Goal: Transaction & Acquisition: Purchase product/service

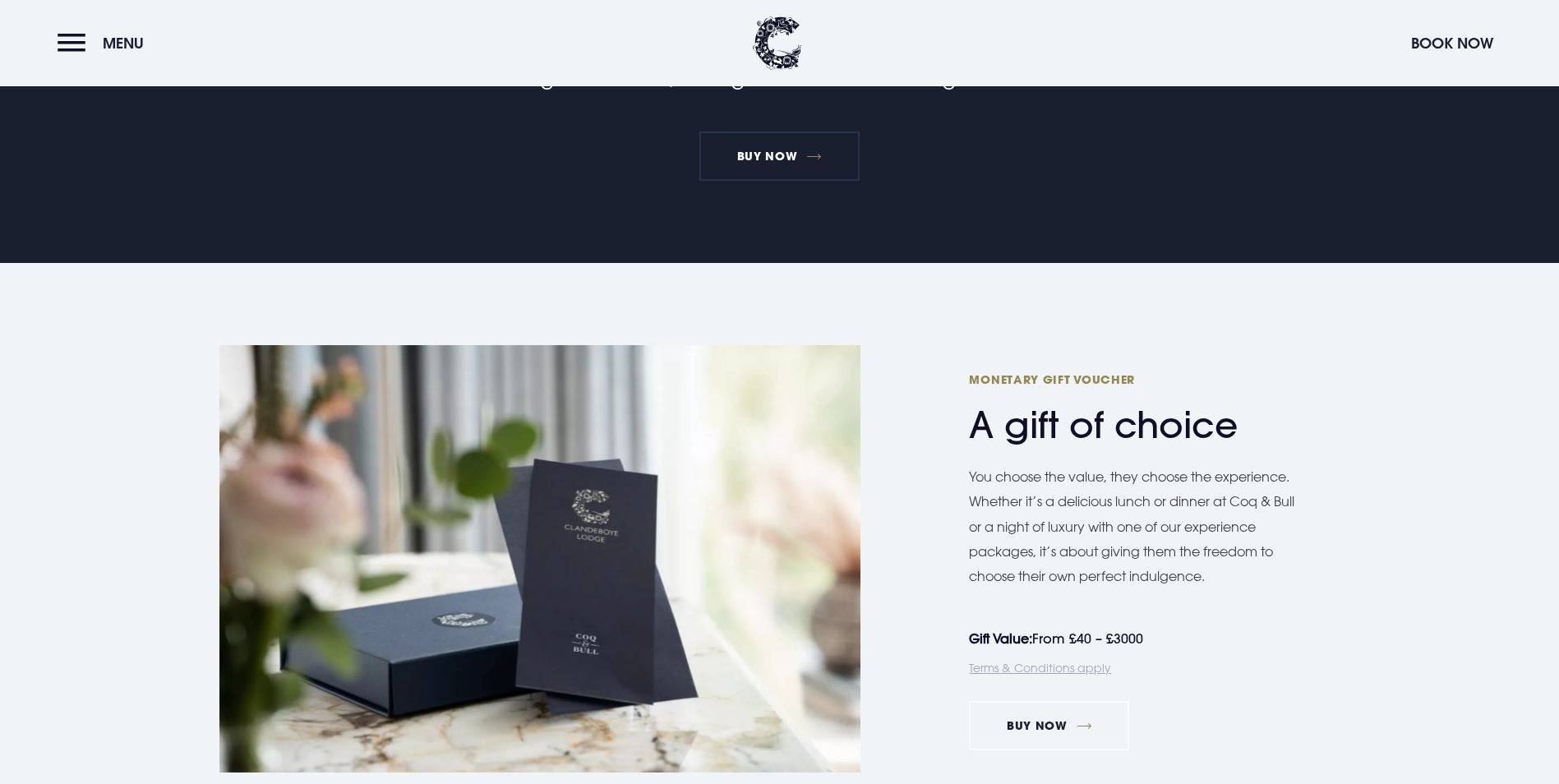
scroll to position [904, 0]
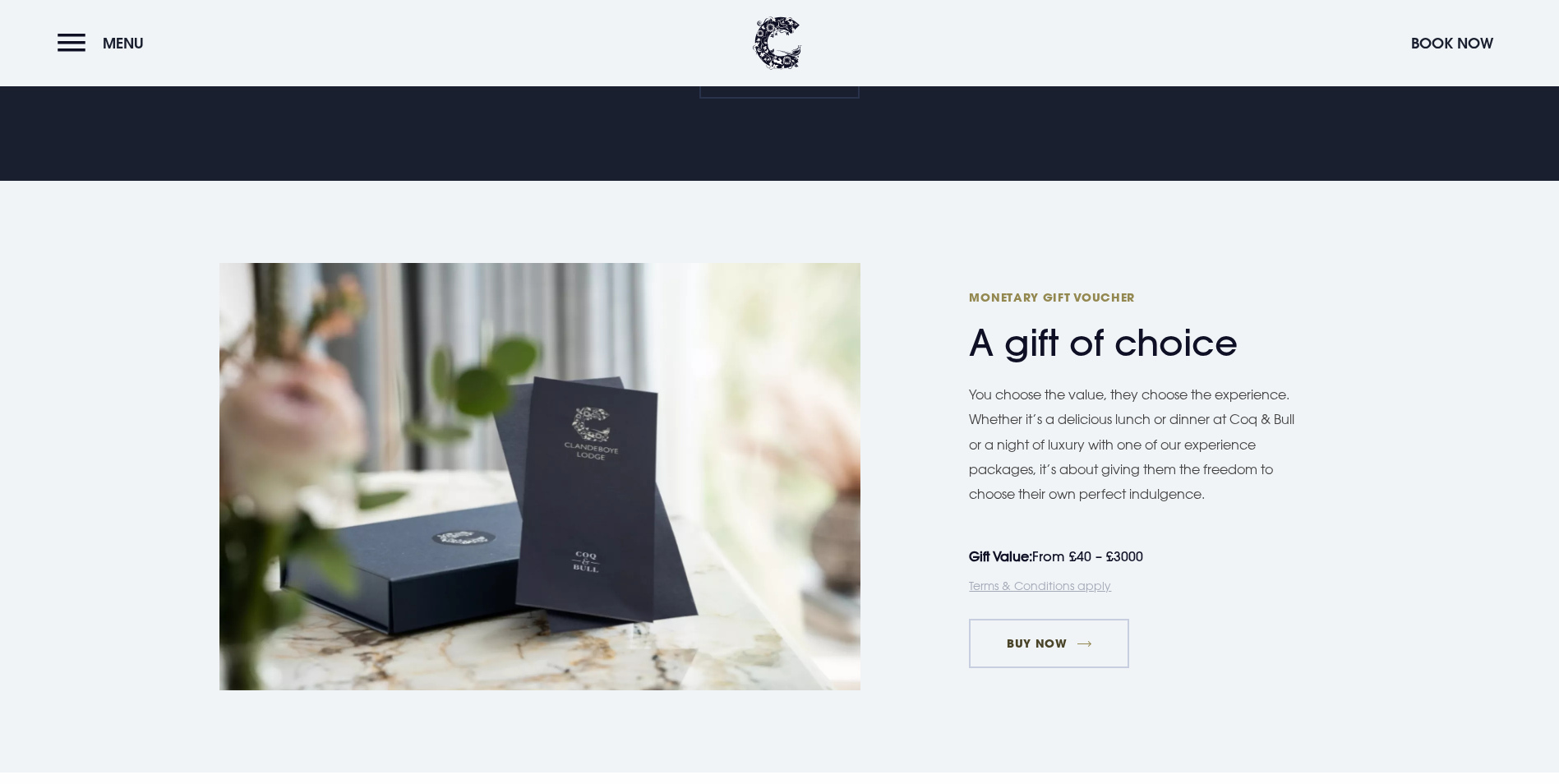
click at [1082, 646] on link "Buy Now" at bounding box center [1049, 643] width 160 height 49
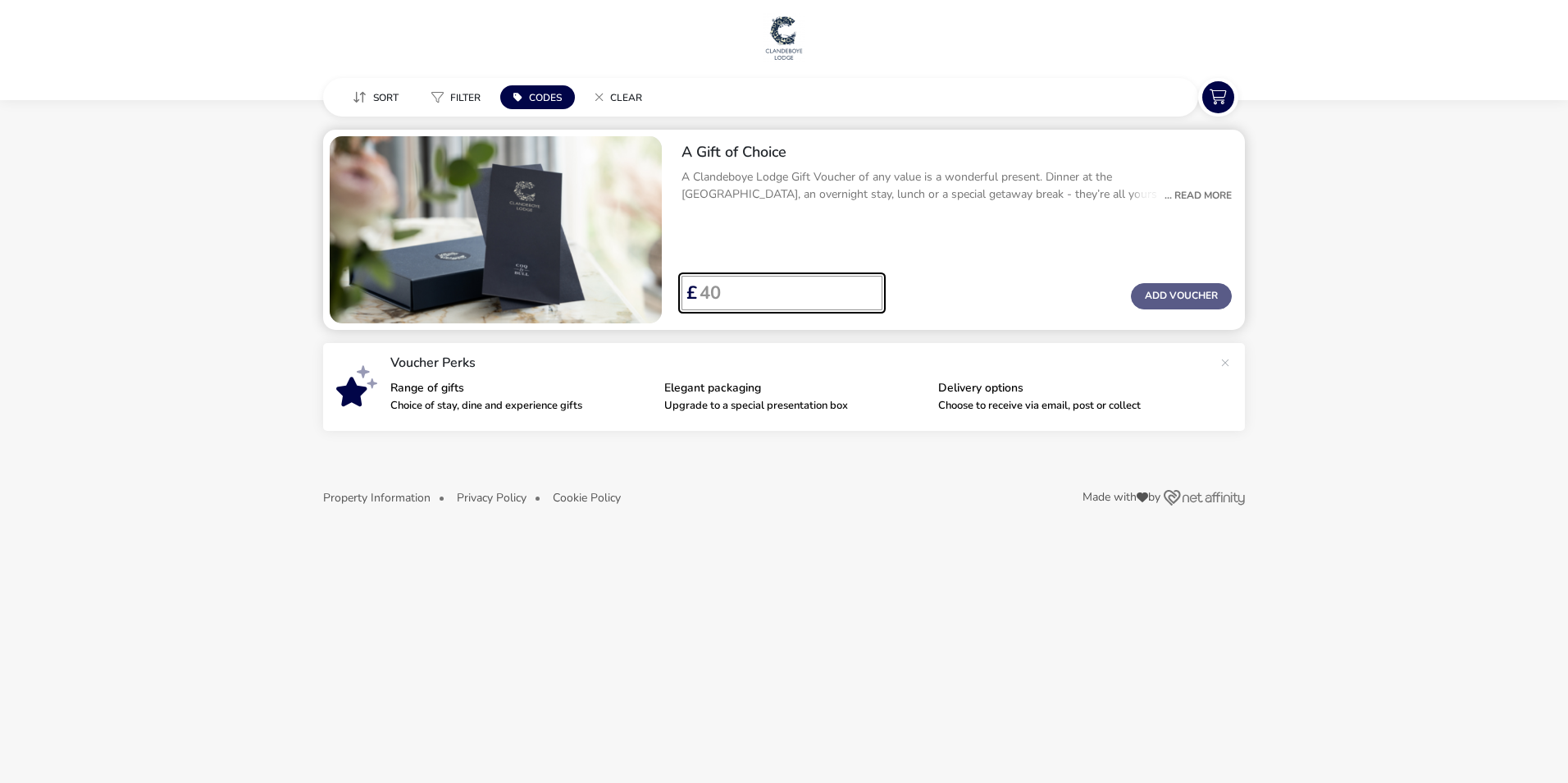
click at [723, 294] on input "Voucher Price" at bounding box center [783, 293] width 172 height 34
type input "75"
click at [1171, 292] on button "Add Voucher" at bounding box center [1182, 296] width 101 height 26
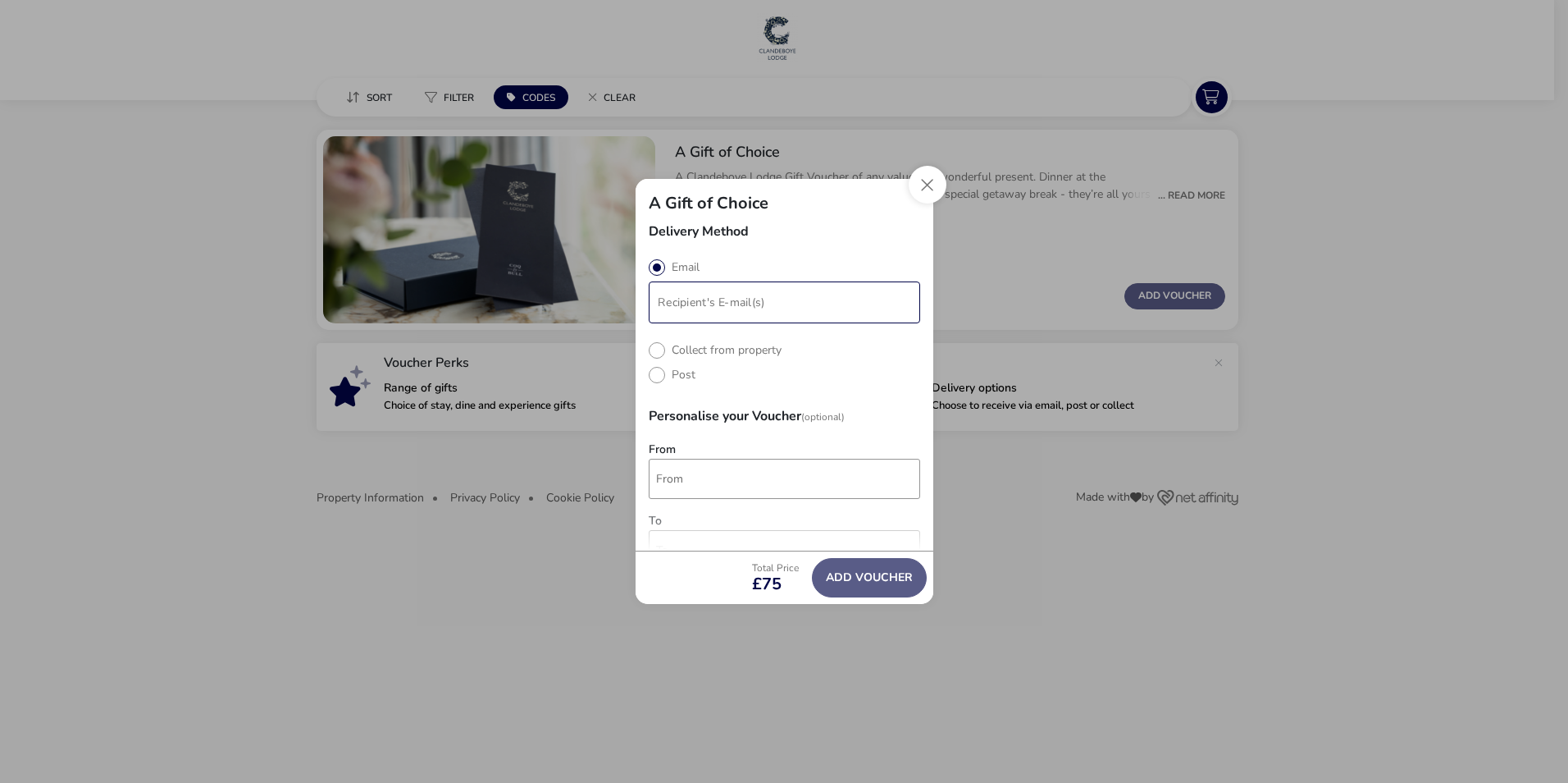
click at [733, 301] on input "modalAddVoucherInfo" at bounding box center [784, 302] width 265 height 35
type input "[EMAIL_ADDRESS][DOMAIN_NAME]"
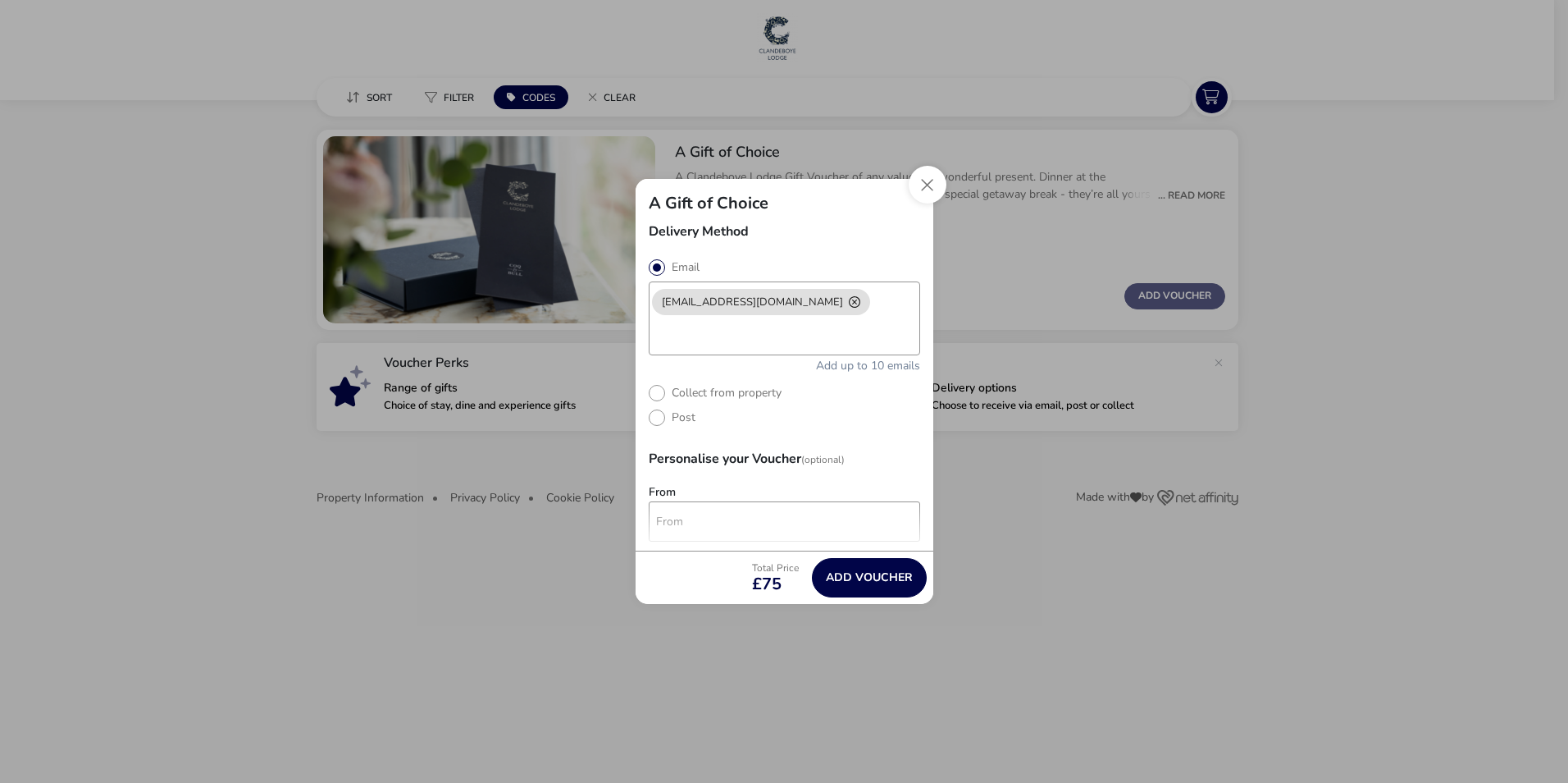
click at [898, 381] on naf-pibe-delivery-selection "Email [EMAIL_ADDRESS][DOMAIN_NAME] Add up to 10 emails Collect from property Po…" at bounding box center [784, 343] width 272 height 167
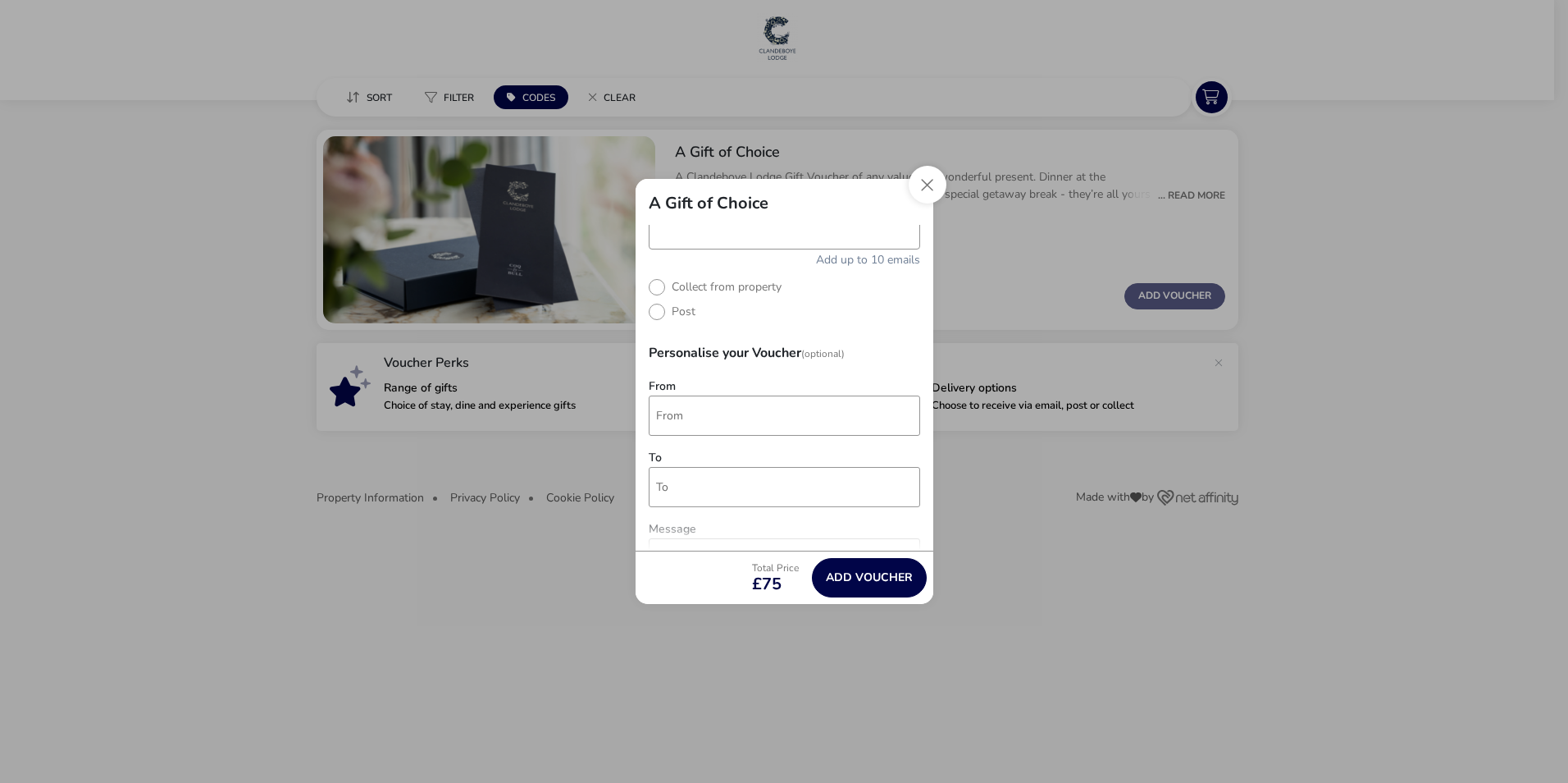
scroll to position [164, 0]
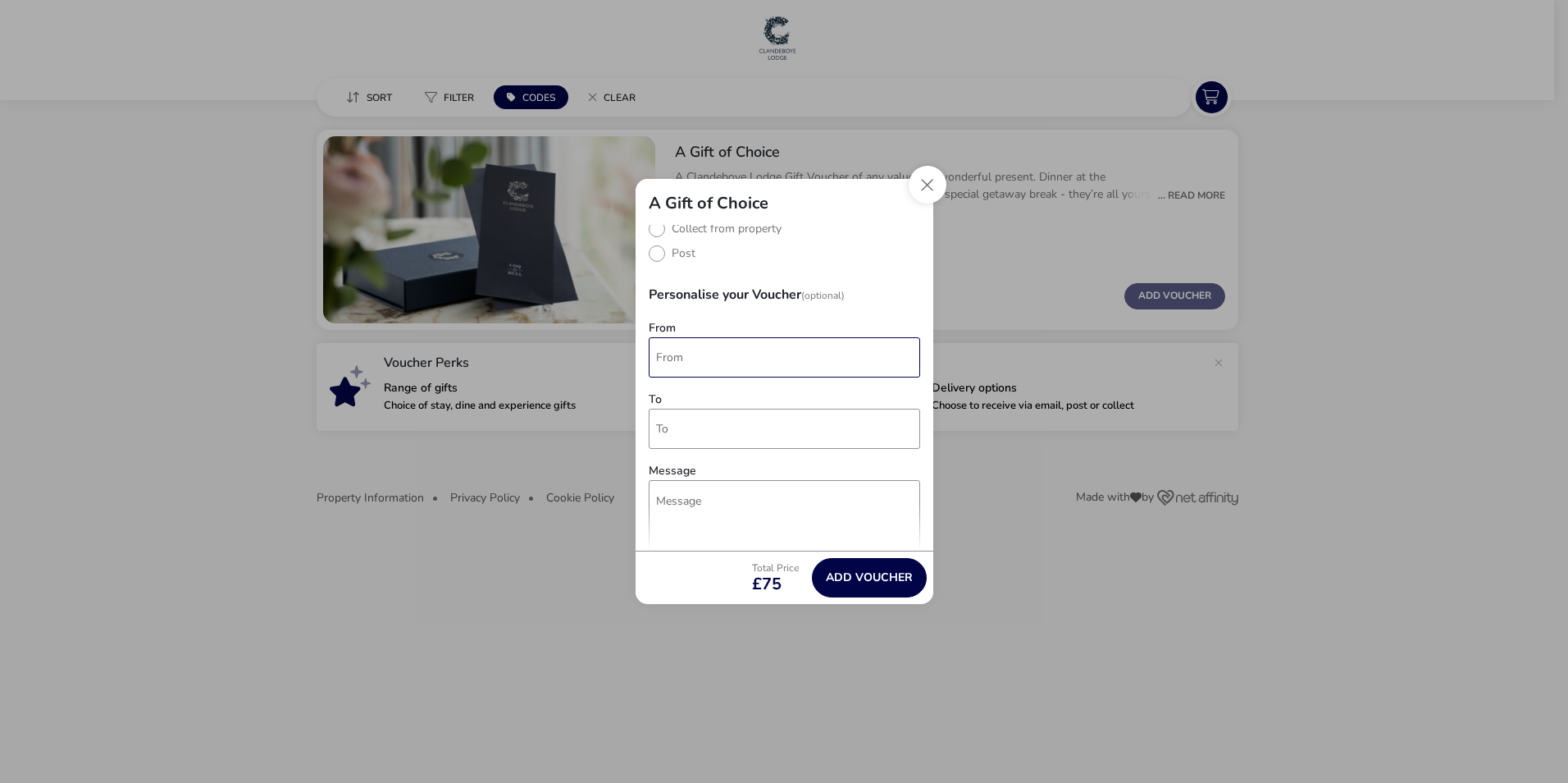
click at [770, 360] on input "From" at bounding box center [784, 357] width 272 height 40
type input "[PERSON_NAME]"
click at [743, 440] on input "To" at bounding box center [784, 429] width 272 height 40
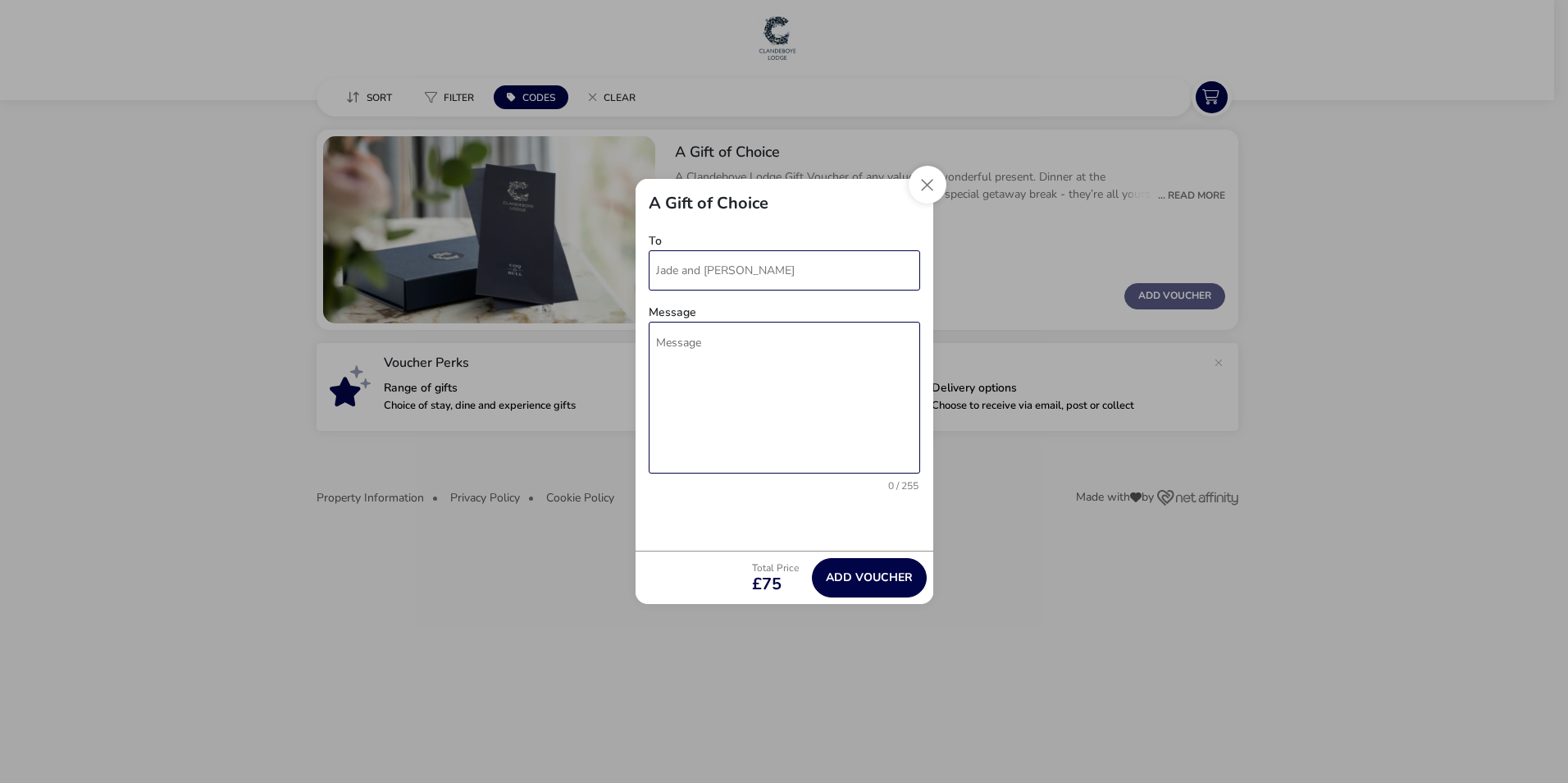
scroll to position [324, 0]
type input "Jade and [PERSON_NAME]"
click at [735, 350] on textarea "Message" at bounding box center [784, 396] width 272 height 152
type textarea "Huge congratulations to the newly weds! Wishing you so much love and laughter f…"
click at [853, 570] on button "Add Voucher" at bounding box center [869, 578] width 114 height 39
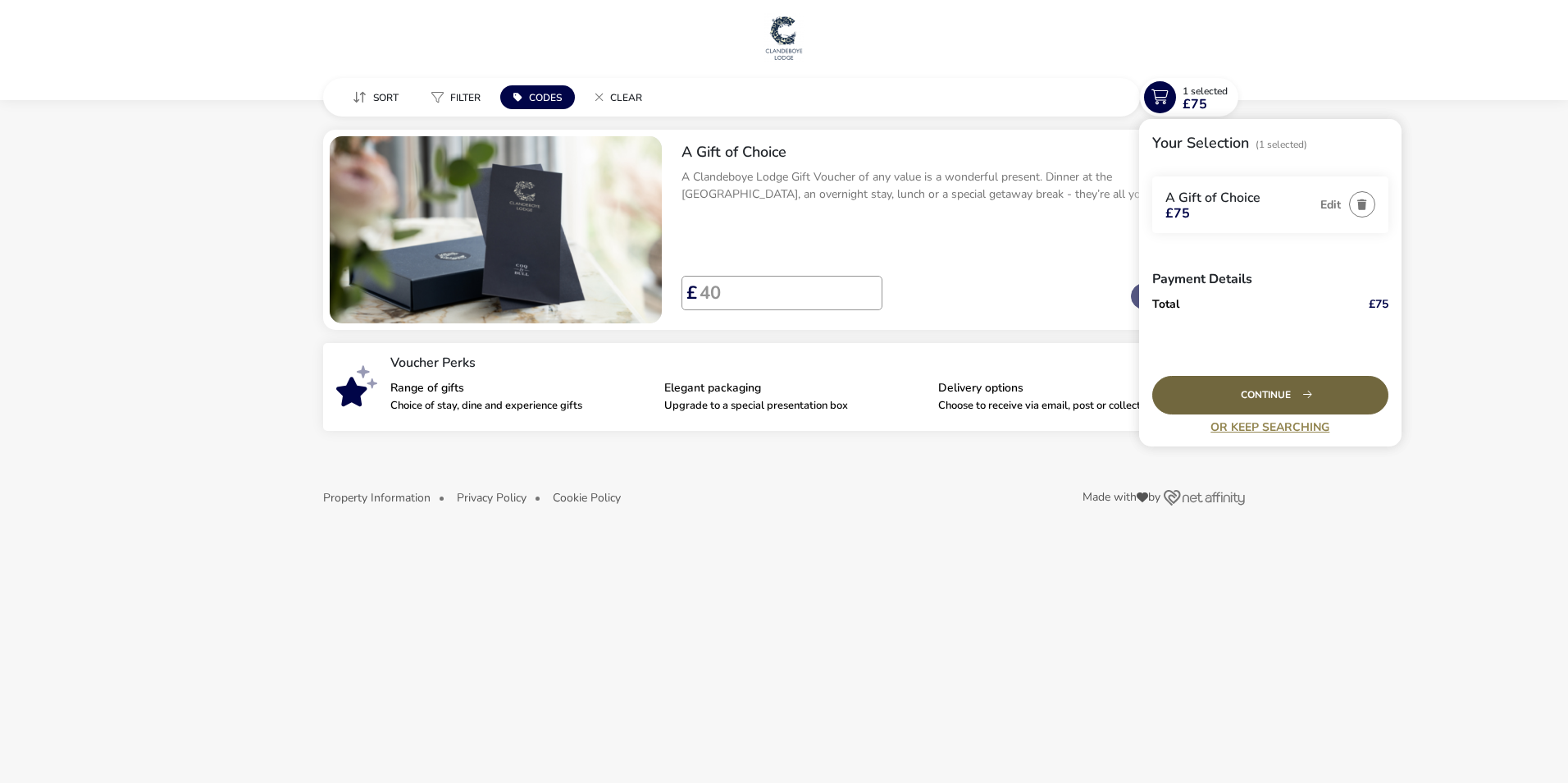
click at [1322, 392] on div "Continue" at bounding box center [1270, 395] width 236 height 38
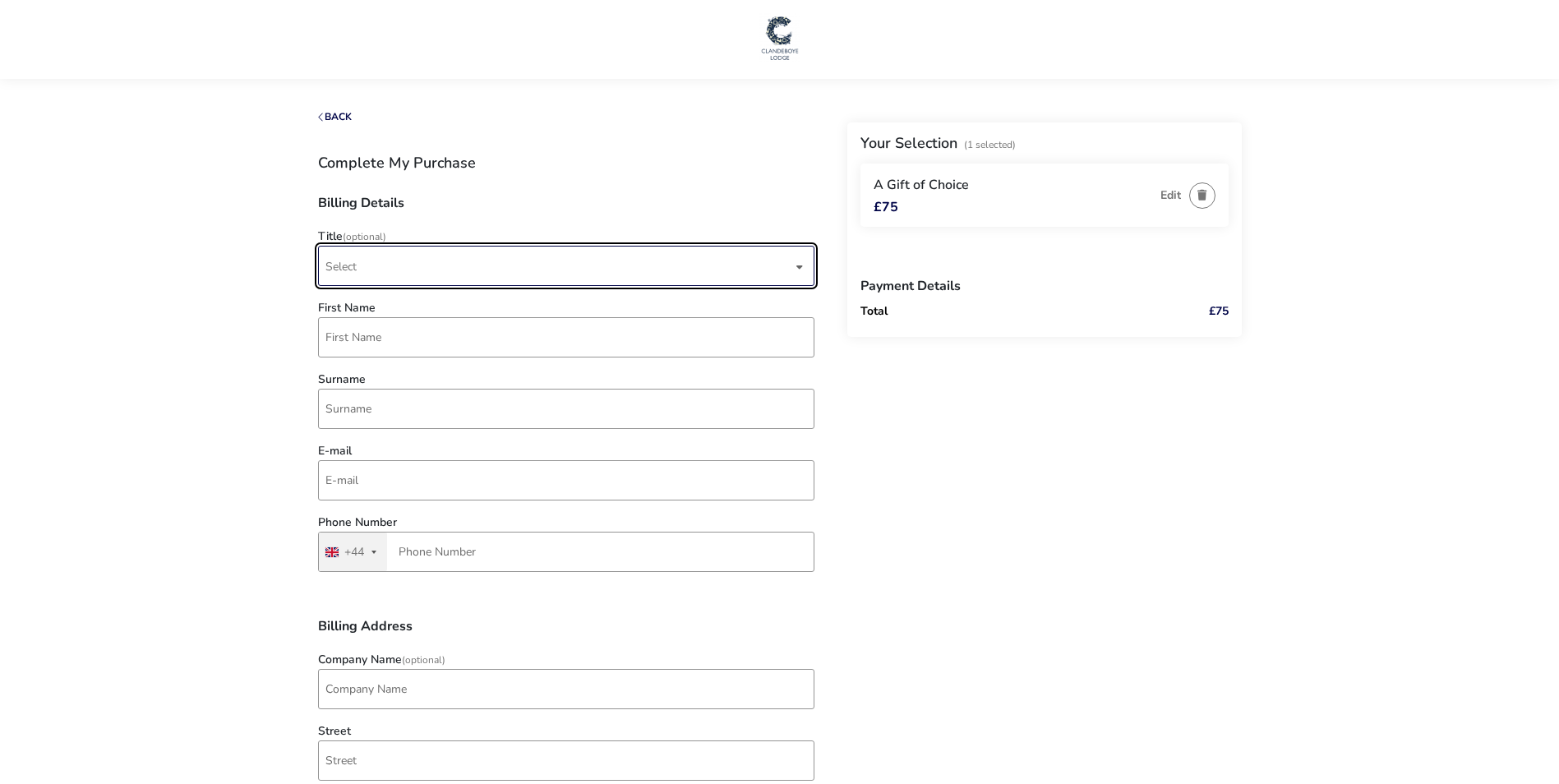
click at [788, 268] on span "Select" at bounding box center [558, 266] width 467 height 38
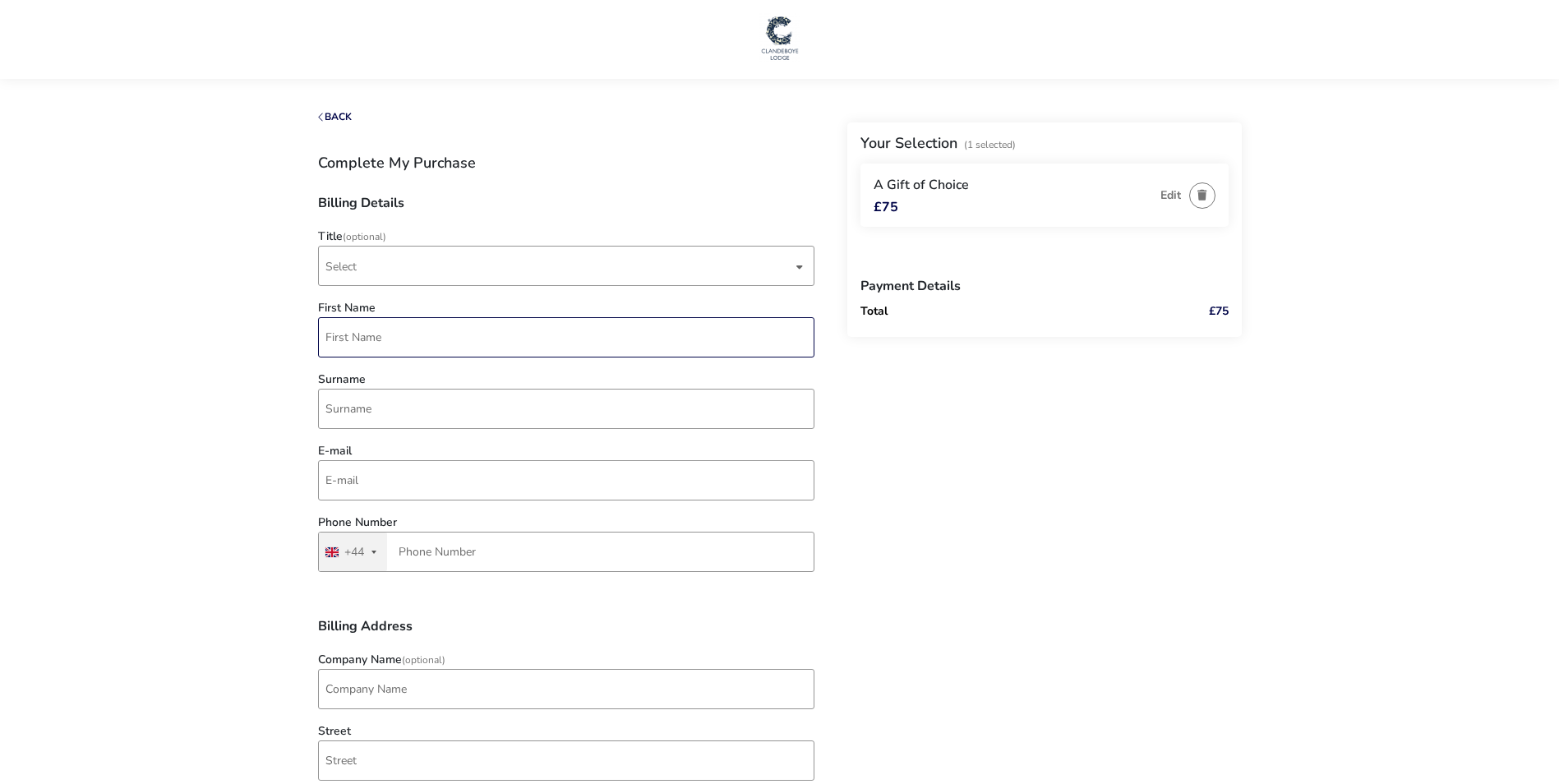
click at [492, 340] on input "First Name" at bounding box center [565, 337] width 496 height 40
type input "[PERSON_NAME]"
type input "Box"
type input "[EMAIL_ADDRESS][DOMAIN_NAME]"
type input "28 9590 6018"
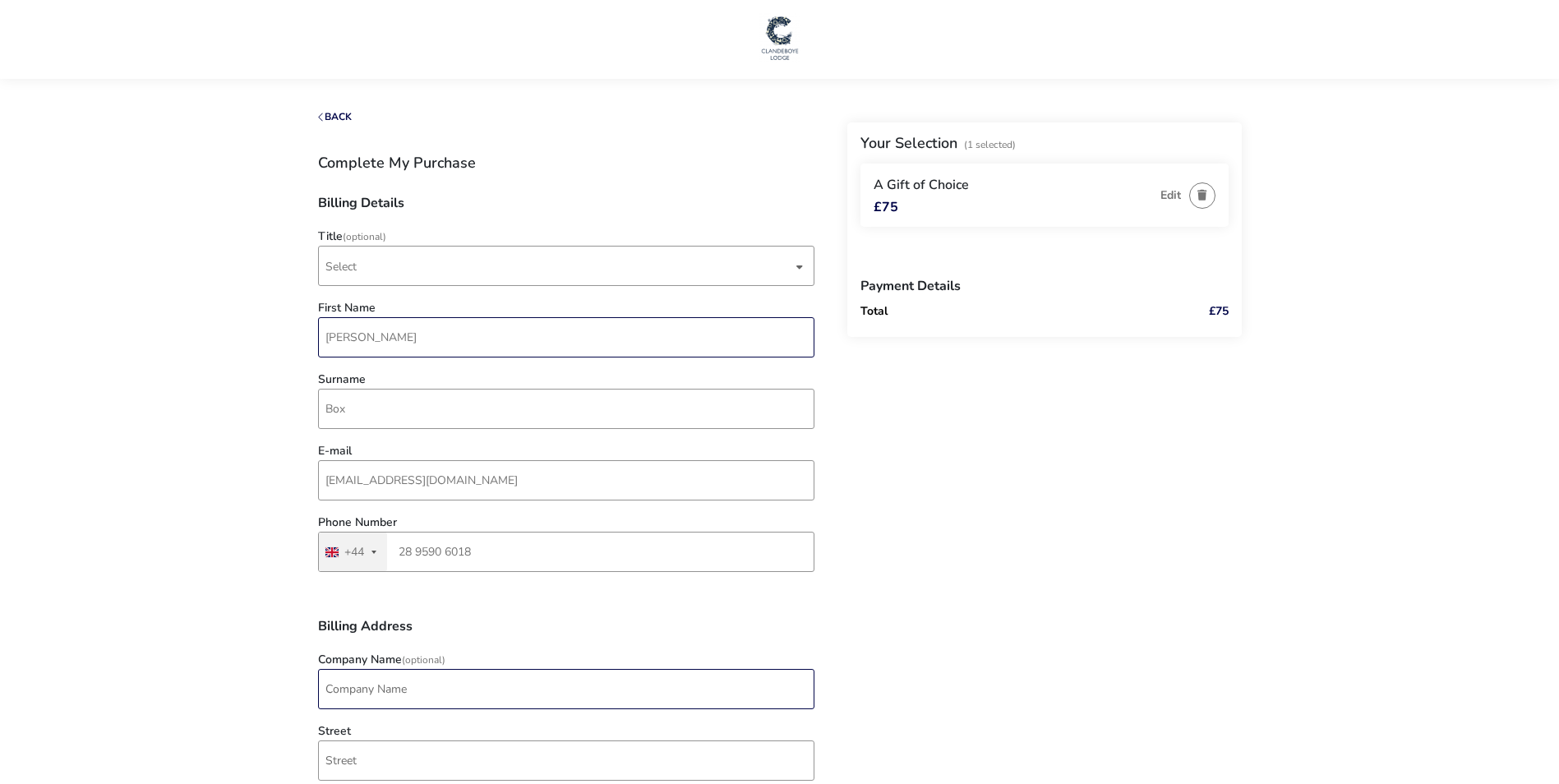
type input "Amber River NI"
type input "[STREET_ADDRESS]"
type input "BT7 2JB"
drag, startPoint x: 492, startPoint y: 479, endPoint x: 309, endPoint y: 479, distance: 183.0
click at [310, 479] on div "E-mail [PERSON_NAME][EMAIL_ADDRESS][DOMAIN_NAME]" at bounding box center [566, 477] width 513 height 63
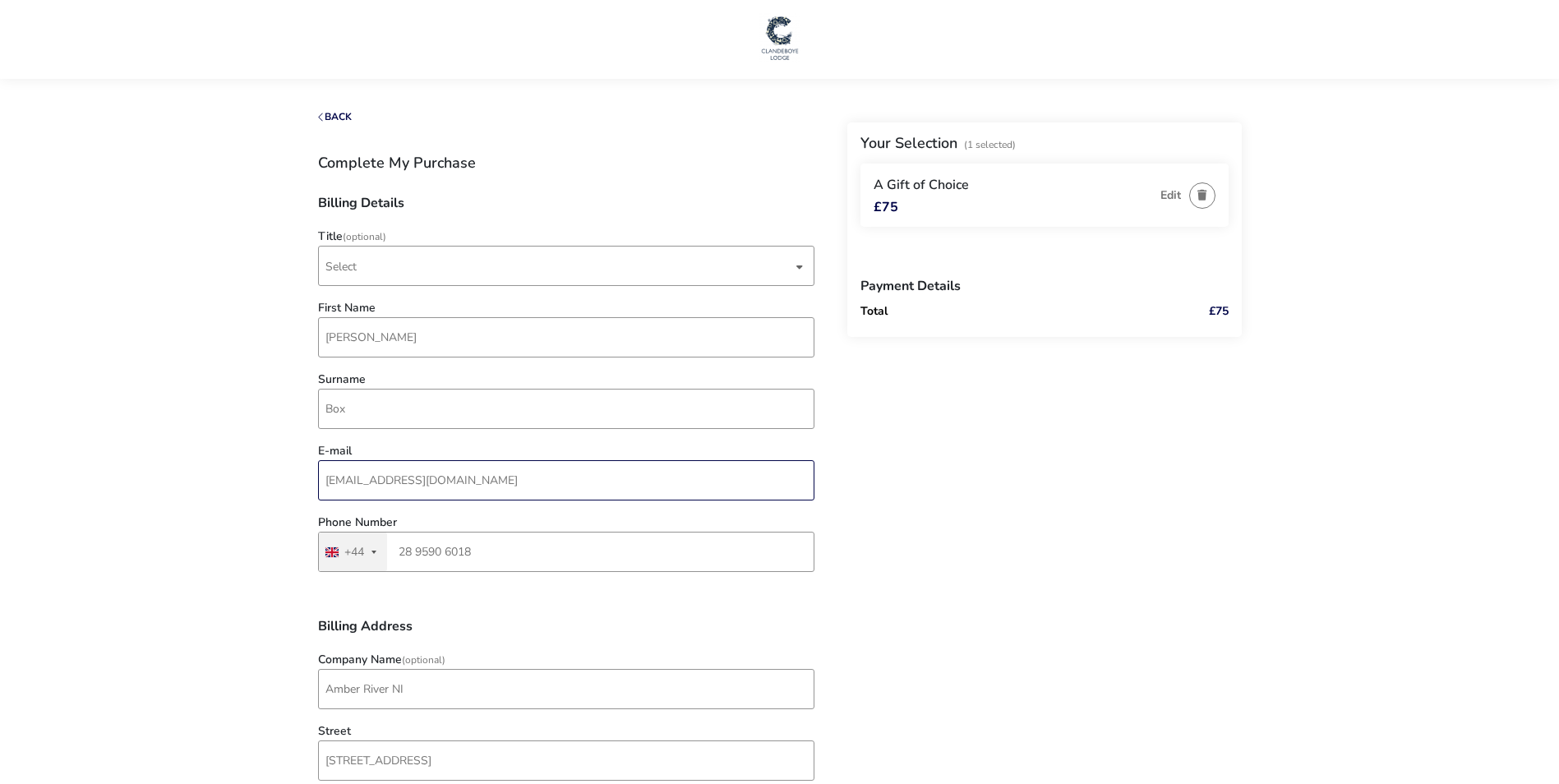
drag, startPoint x: 600, startPoint y: 483, endPoint x: 298, endPoint y: 486, distance: 302.0
click at [298, 486] on naf-pibe-voucher-state "1 Selected £75 Back Your Selection (1 Selected) A Gift of Choice £75 Edit Payme…" at bounding box center [779, 794] width 1559 height 1590
type input "[EMAIL_ADDRESS][DOMAIN_NAME]"
drag, startPoint x: 509, startPoint y: 551, endPoint x: 357, endPoint y: 560, distance: 152.3
click at [357, 560] on div "[GEOGRAPHIC_DATA] +44 +44 244 results found [GEOGRAPHIC_DATA] +93 [GEOGRAPHIC_D…" at bounding box center [565, 552] width 496 height 40
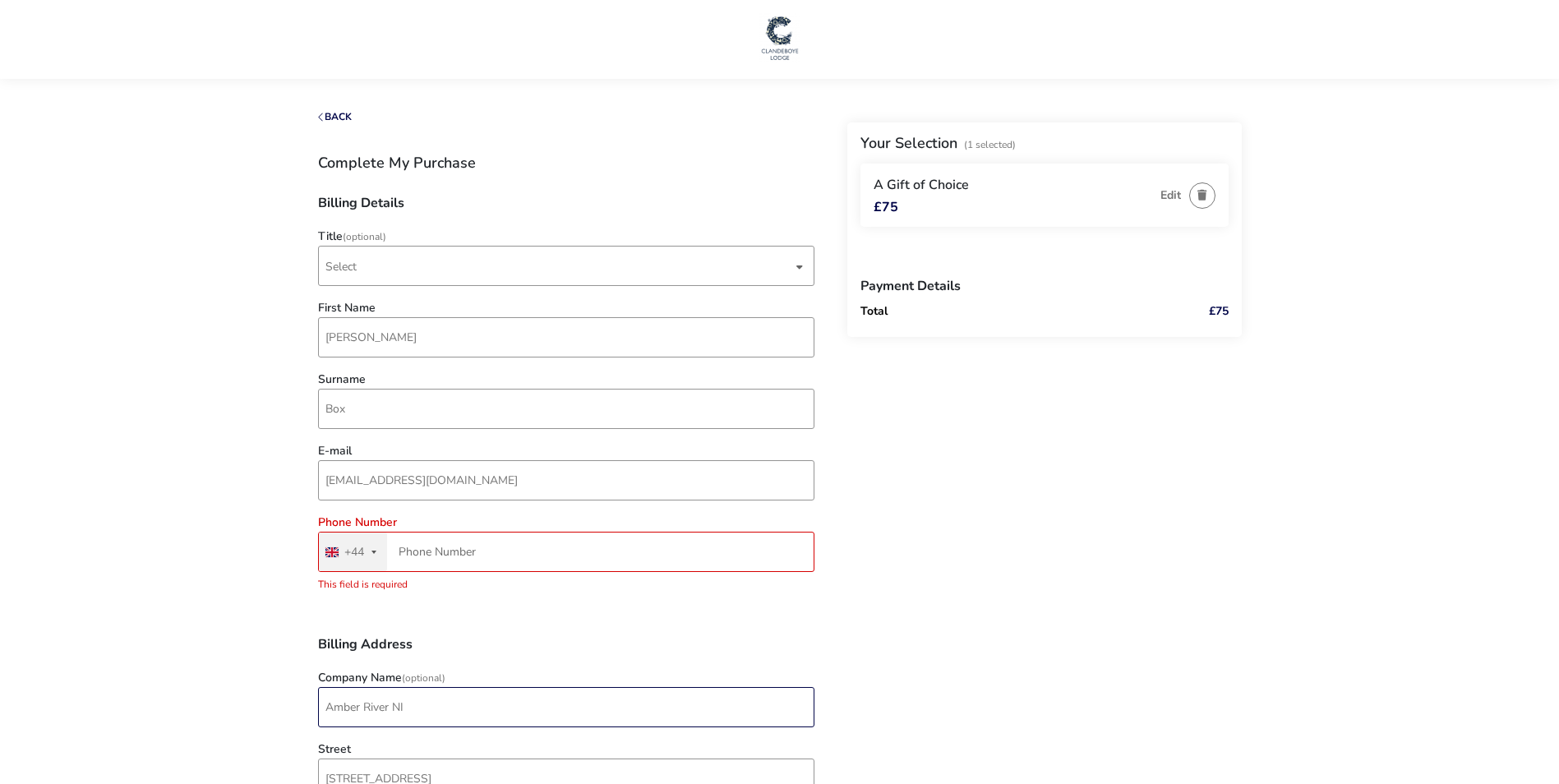
drag, startPoint x: 440, startPoint y: 703, endPoint x: 232, endPoint y: 677, distance: 209.6
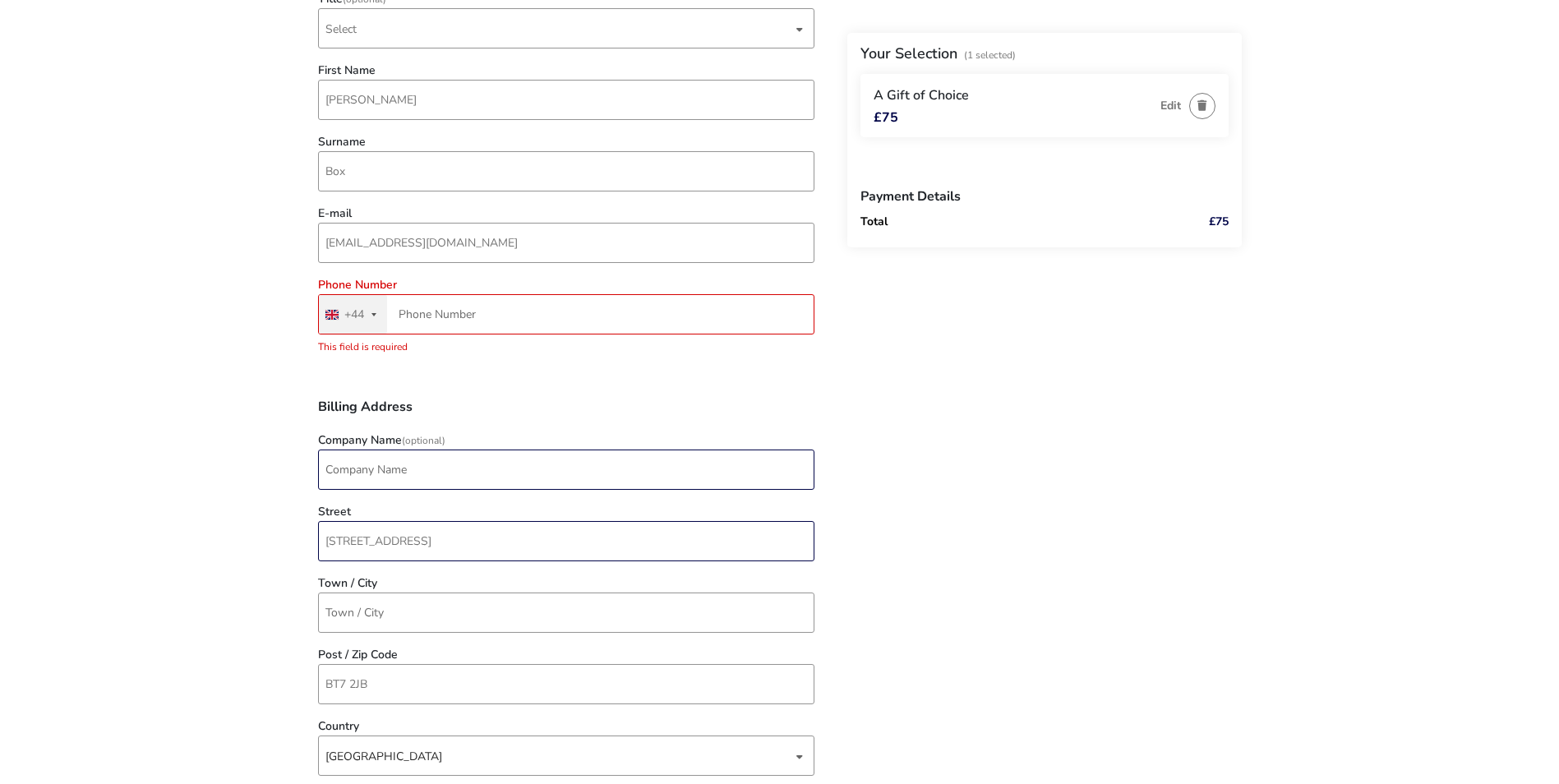
scroll to position [247, 0]
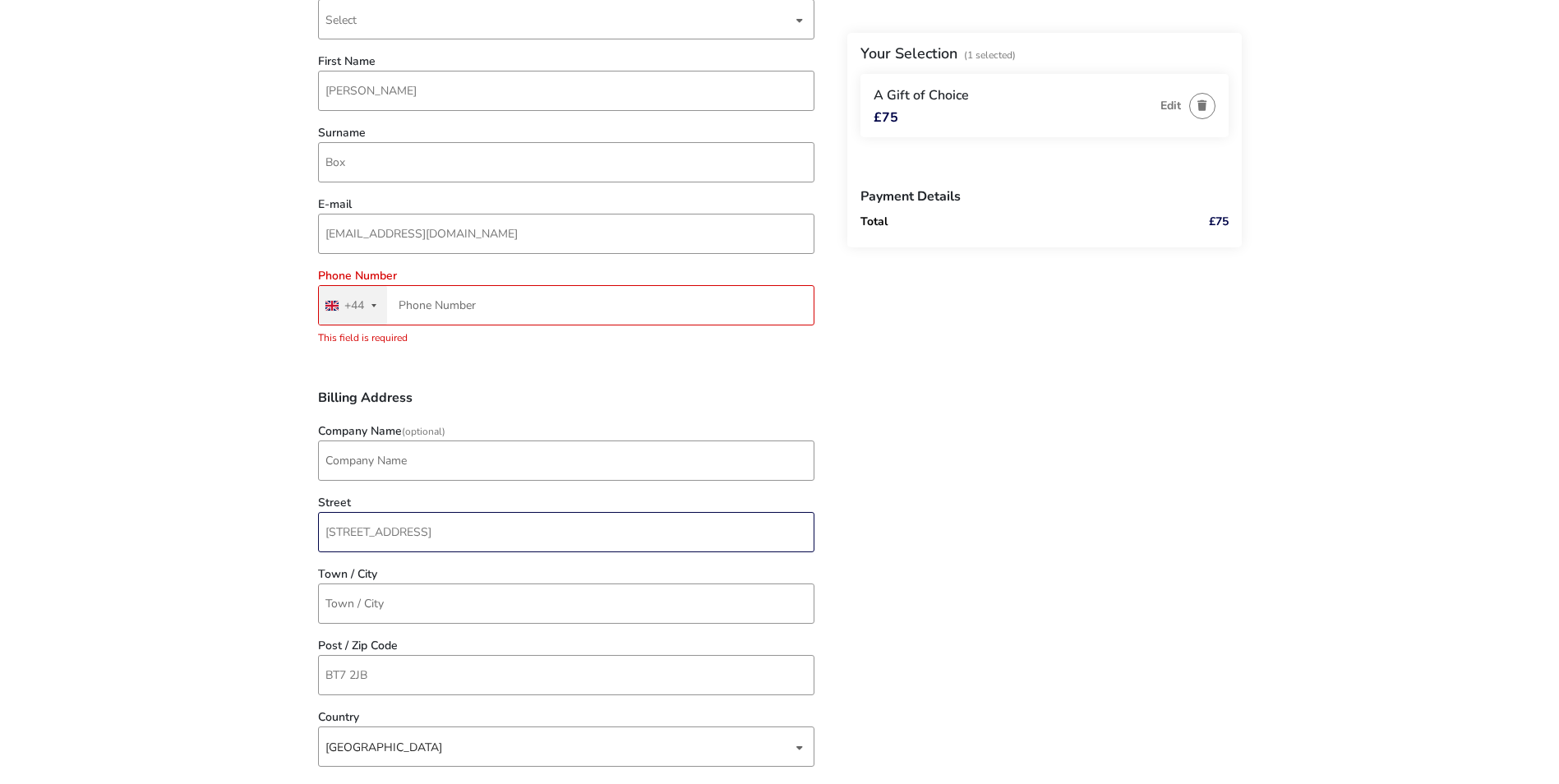
drag, startPoint x: 488, startPoint y: 532, endPoint x: 280, endPoint y: 543, distance: 208.3
click at [280, 543] on naf-pibe-voucher-state "1 Selected £75 Back Your Selection (1 Selected) A Gift of Choice £75 Edit Payme…" at bounding box center [779, 557] width 1559 height 1608
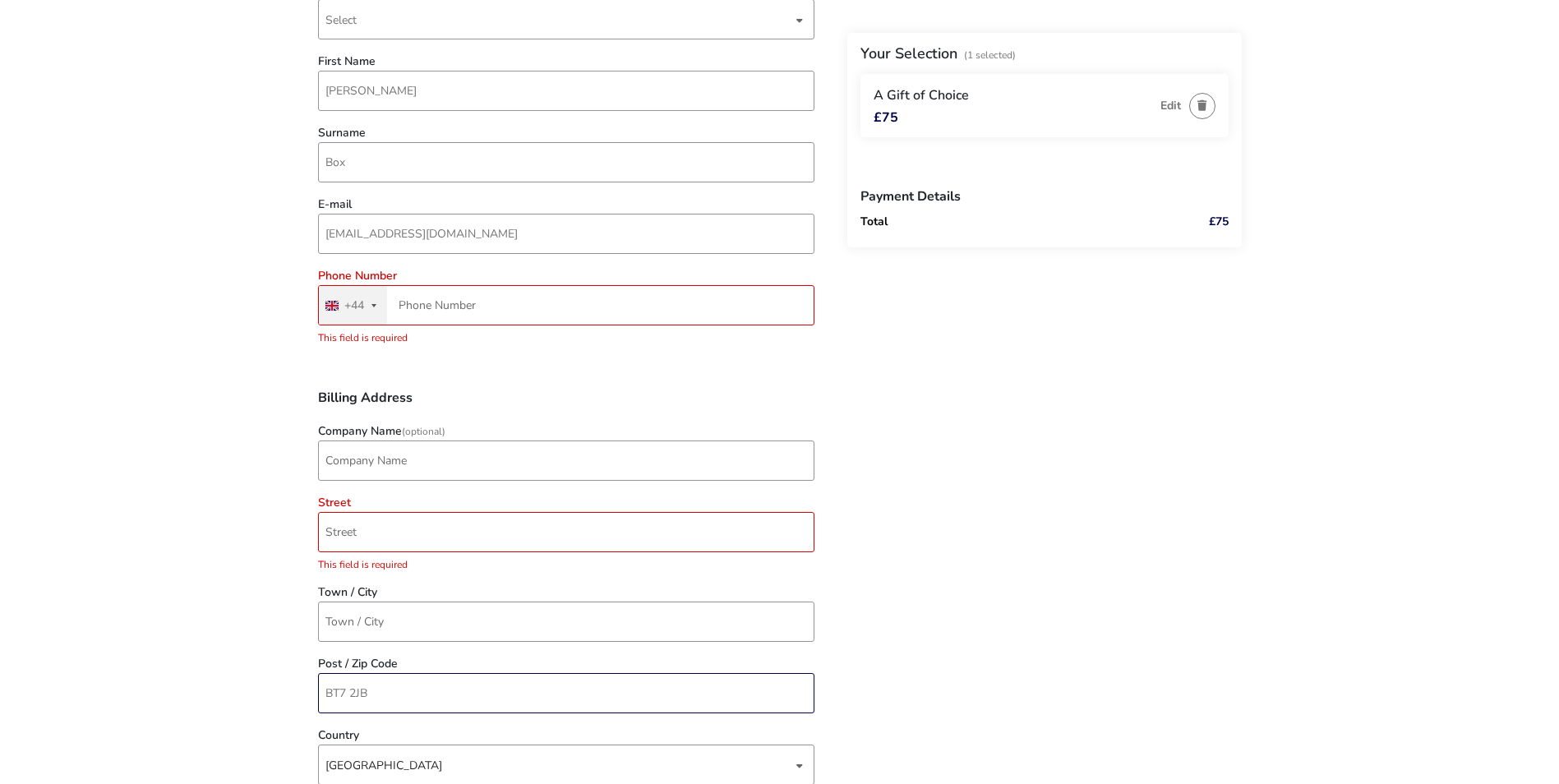
drag, startPoint x: 405, startPoint y: 680, endPoint x: 257, endPoint y: 676, distance: 148.1
click at [257, 676] on naf-pibe-voucher-state "1 Selected £75 Back Your Selection (1 Selected) A Gift of Choice £75 Edit Payme…" at bounding box center [779, 566] width 1559 height 1626
click at [993, 615] on div "Back Your Selection (1 Selected) A Gift of Choice £75 Edit Payment Details Tota…" at bounding box center [780, 594] width 924 height 1458
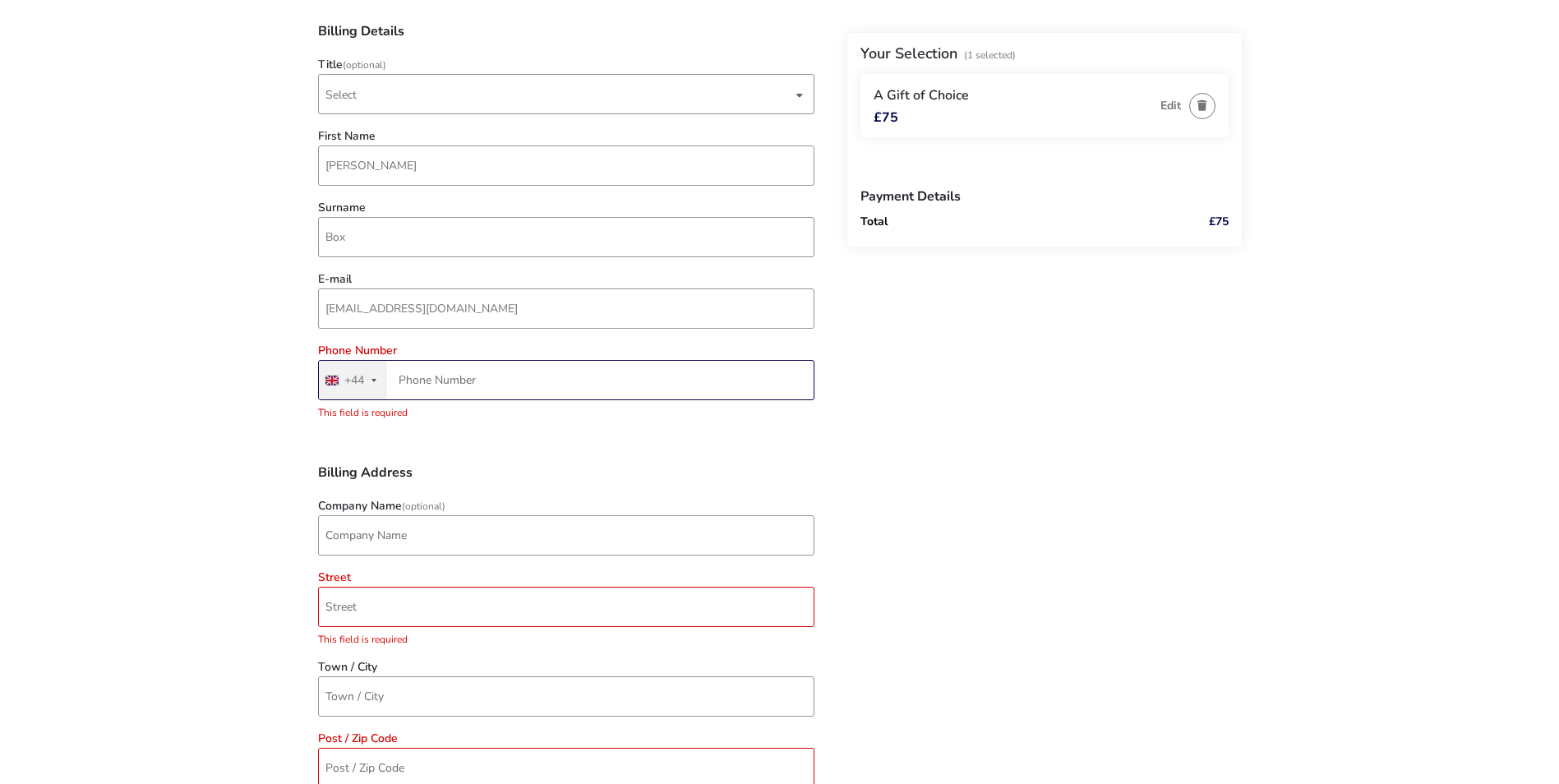
scroll to position [82, 0]
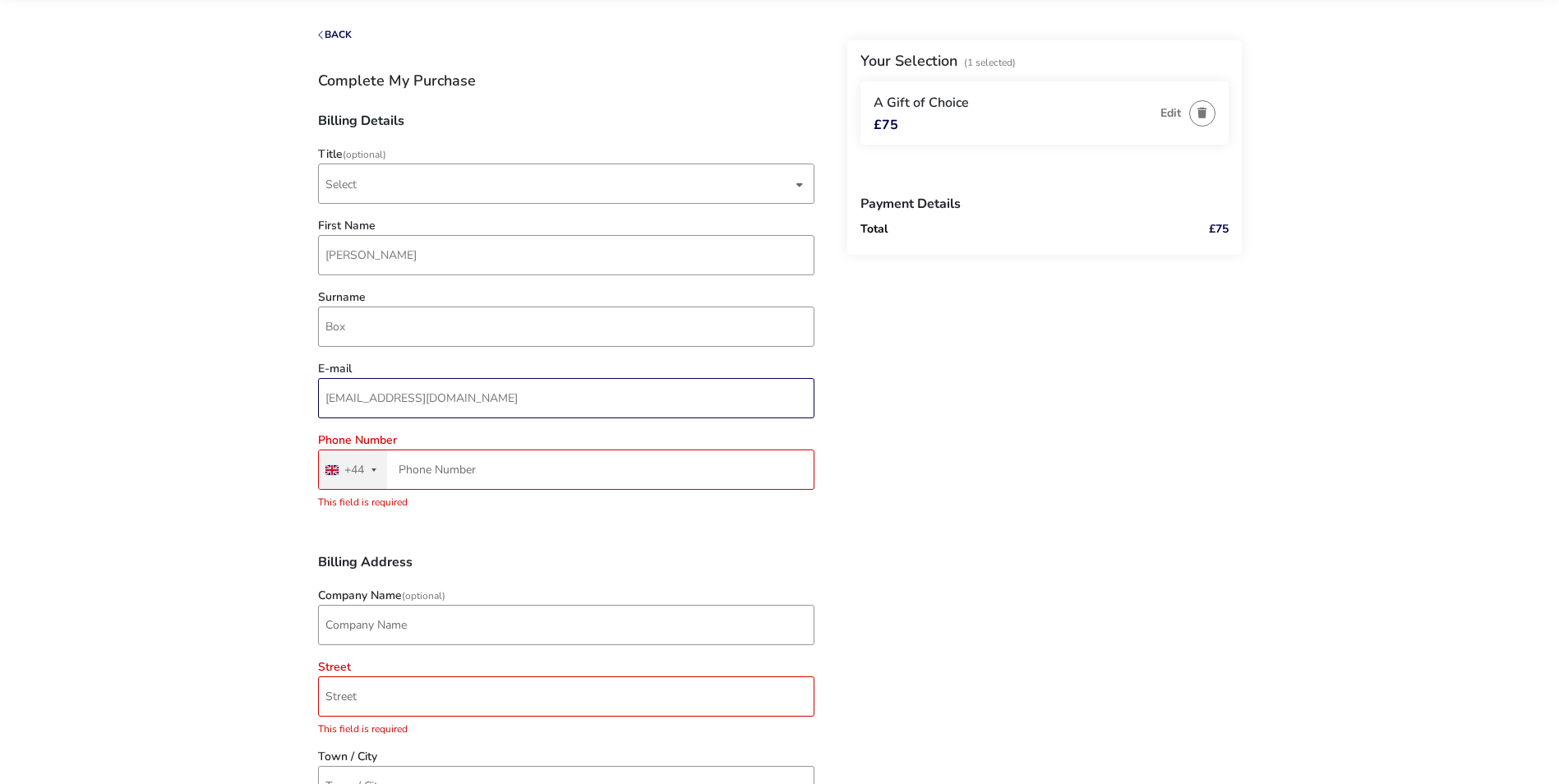
drag, startPoint x: 388, startPoint y: 401, endPoint x: 271, endPoint y: 393, distance: 117.3
click at [263, 398] on naf-pibe-voucher-state "1 Selected £75 Back Your Selection (1 Selected) A Gift of Choice £75 Edit Payme…" at bounding box center [779, 739] width 1559 height 1644
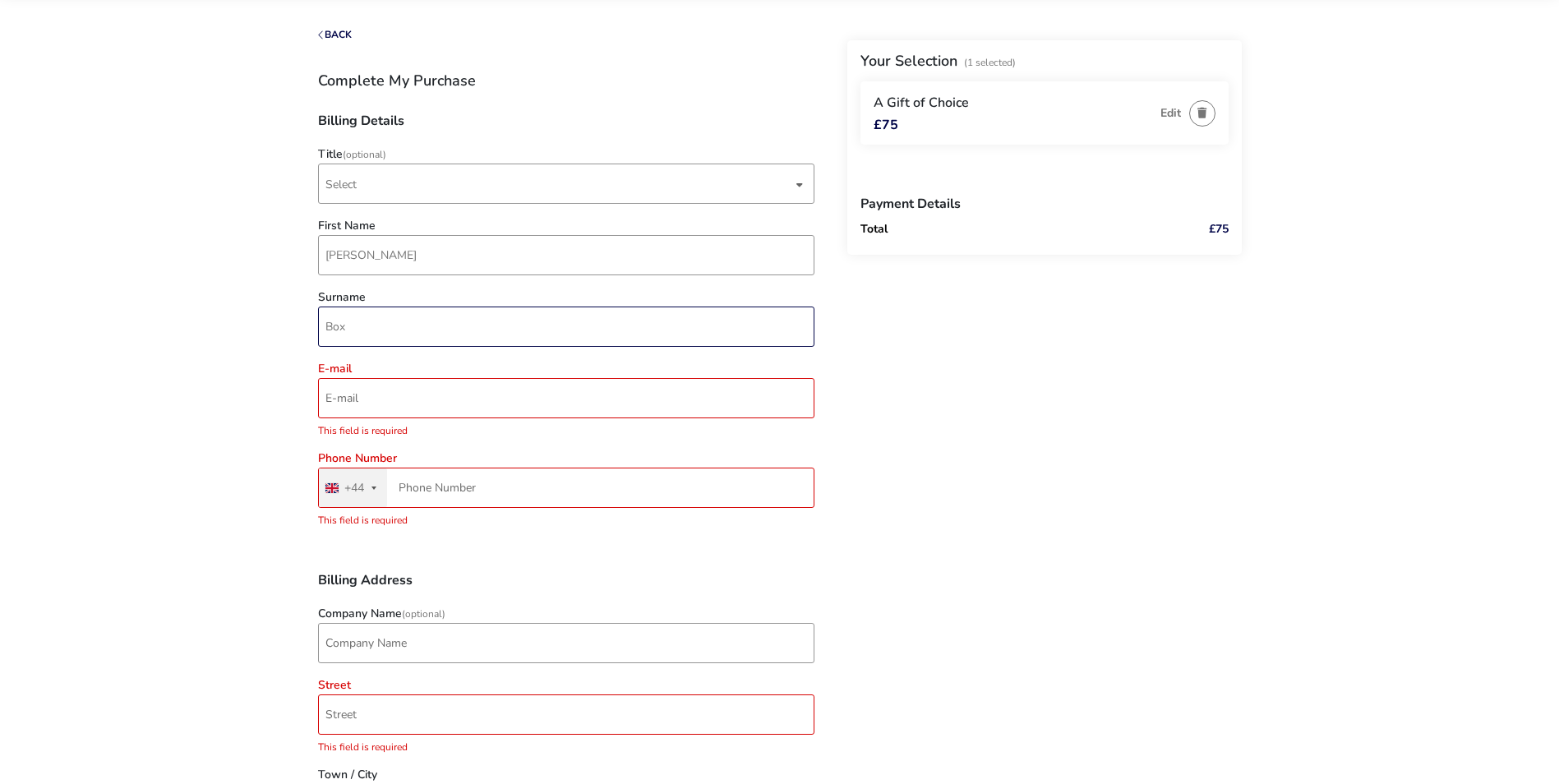
drag, startPoint x: 489, startPoint y: 327, endPoint x: 243, endPoint y: 312, distance: 246.5
click at [235, 317] on naf-pibe-voucher-state "1 Selected £75 Back Your Selection (1 Selected) A Gift of Choice £75 Edit Payme…" at bounding box center [779, 749] width 1559 height 1662
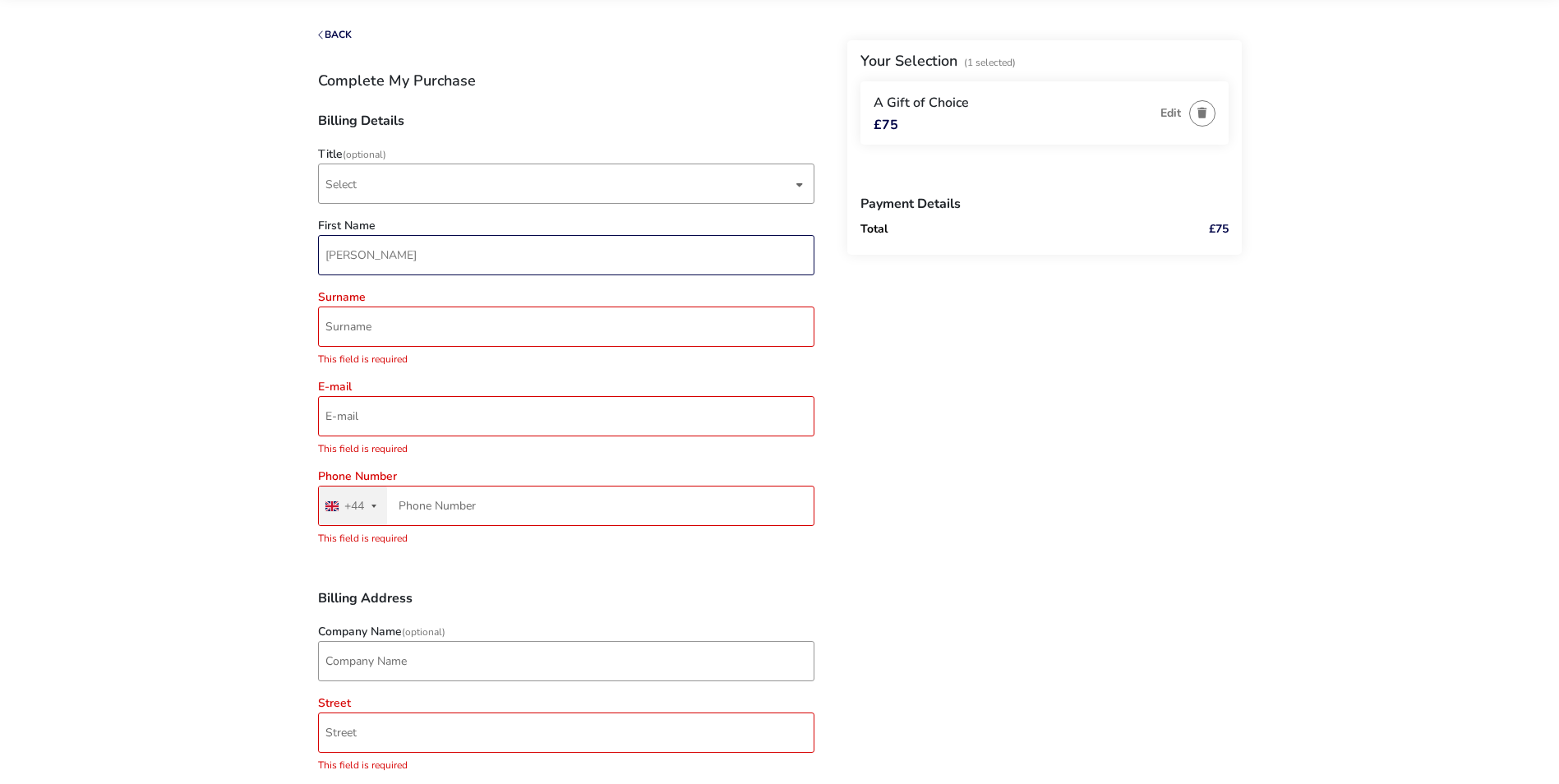
drag, startPoint x: 453, startPoint y: 236, endPoint x: 307, endPoint y: 250, distance: 146.7
click at [307, 250] on naf-pibe-voucher-state "1 Selected £75 Back Your Selection (1 Selected) A Gift of Choice £75 Edit Payme…" at bounding box center [779, 758] width 1559 height 1680
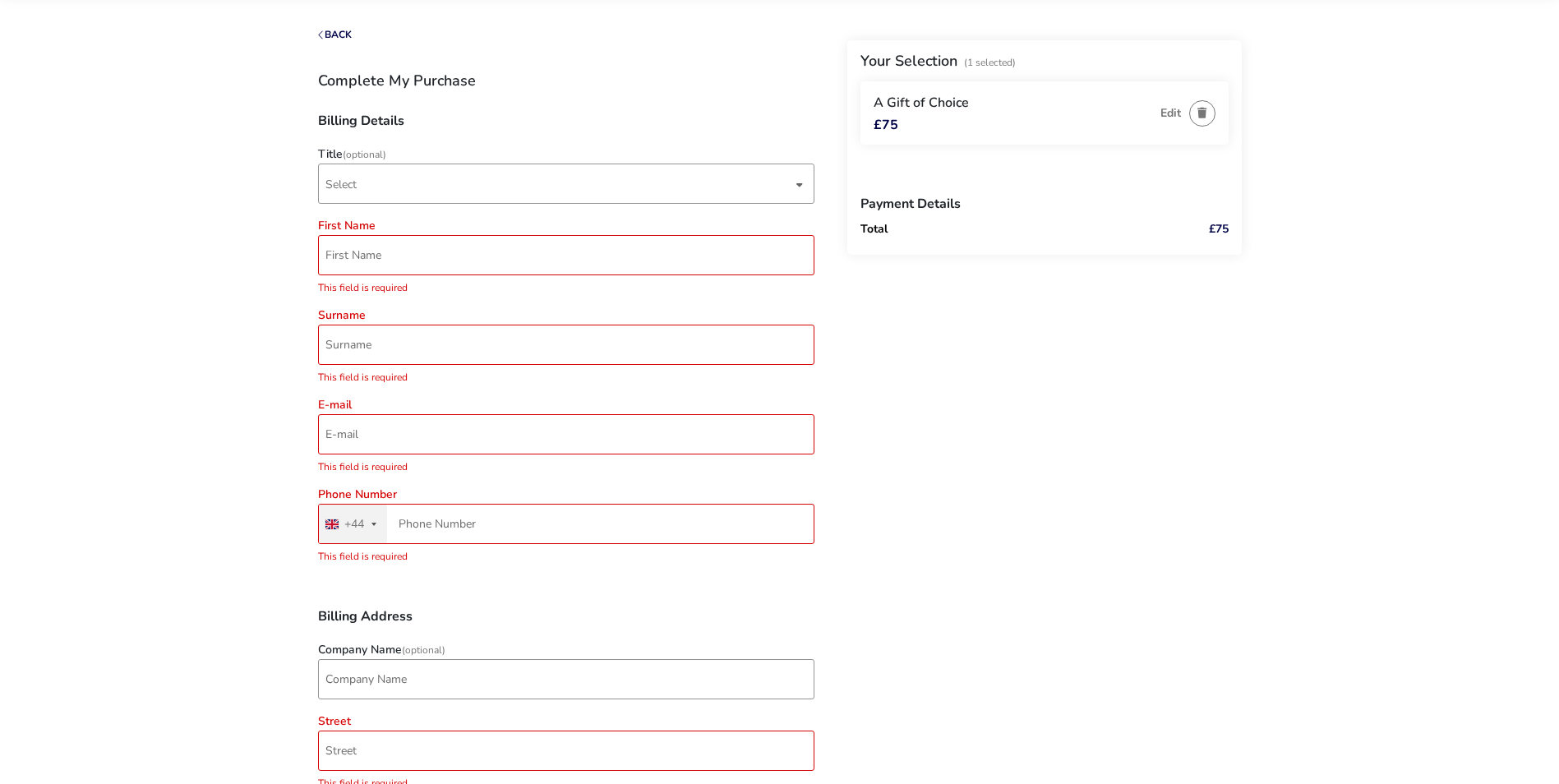
click at [1026, 413] on div "Back Your Selection (1 Selected) A Gift of Choice £75 Edit Payment Details Tota…" at bounding box center [780, 786] width 924 height 1512
click at [438, 259] on input "First Name" at bounding box center [565, 256] width 496 height 40
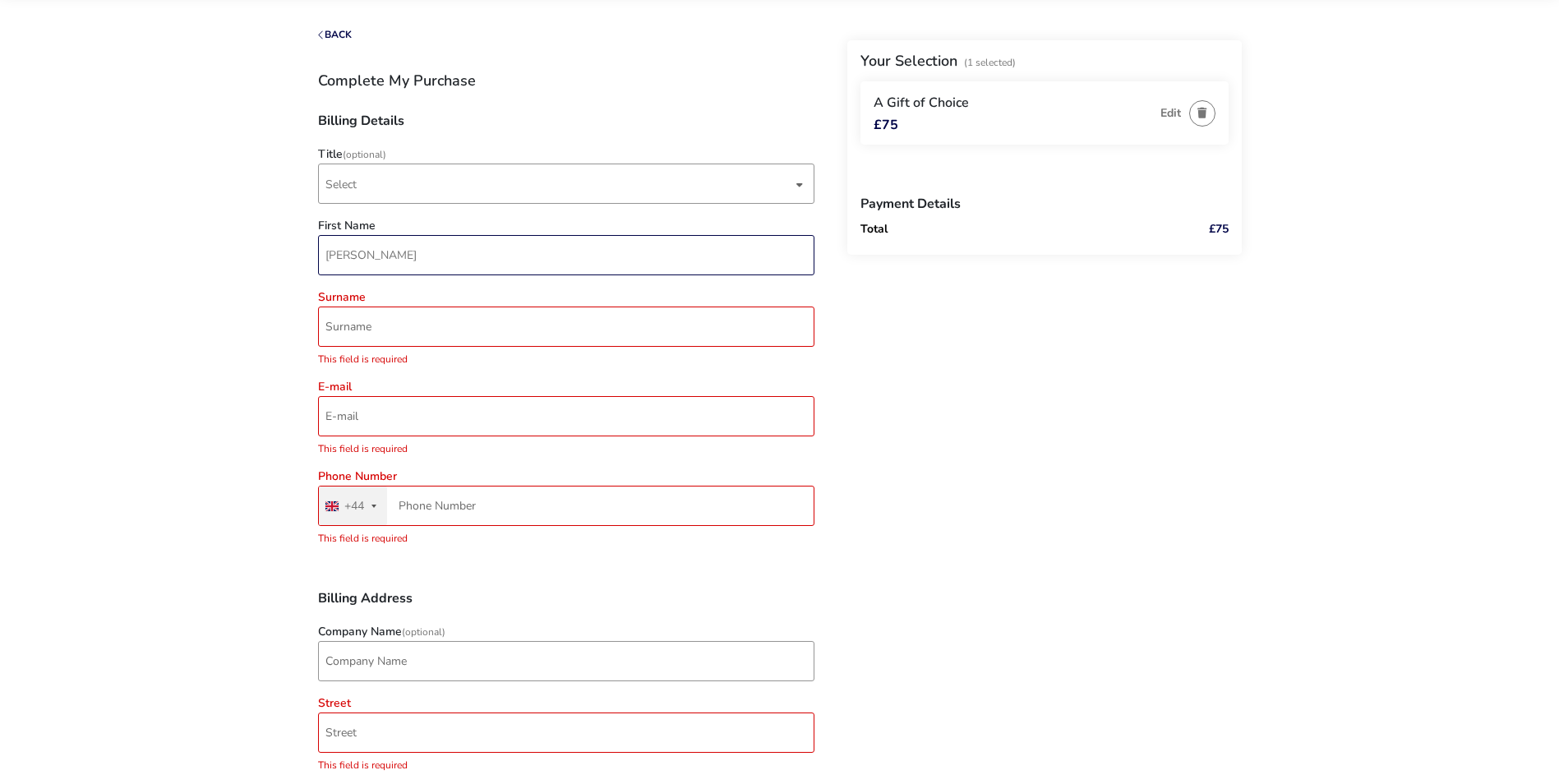
type input "[PERSON_NAME]"
type input "Box"
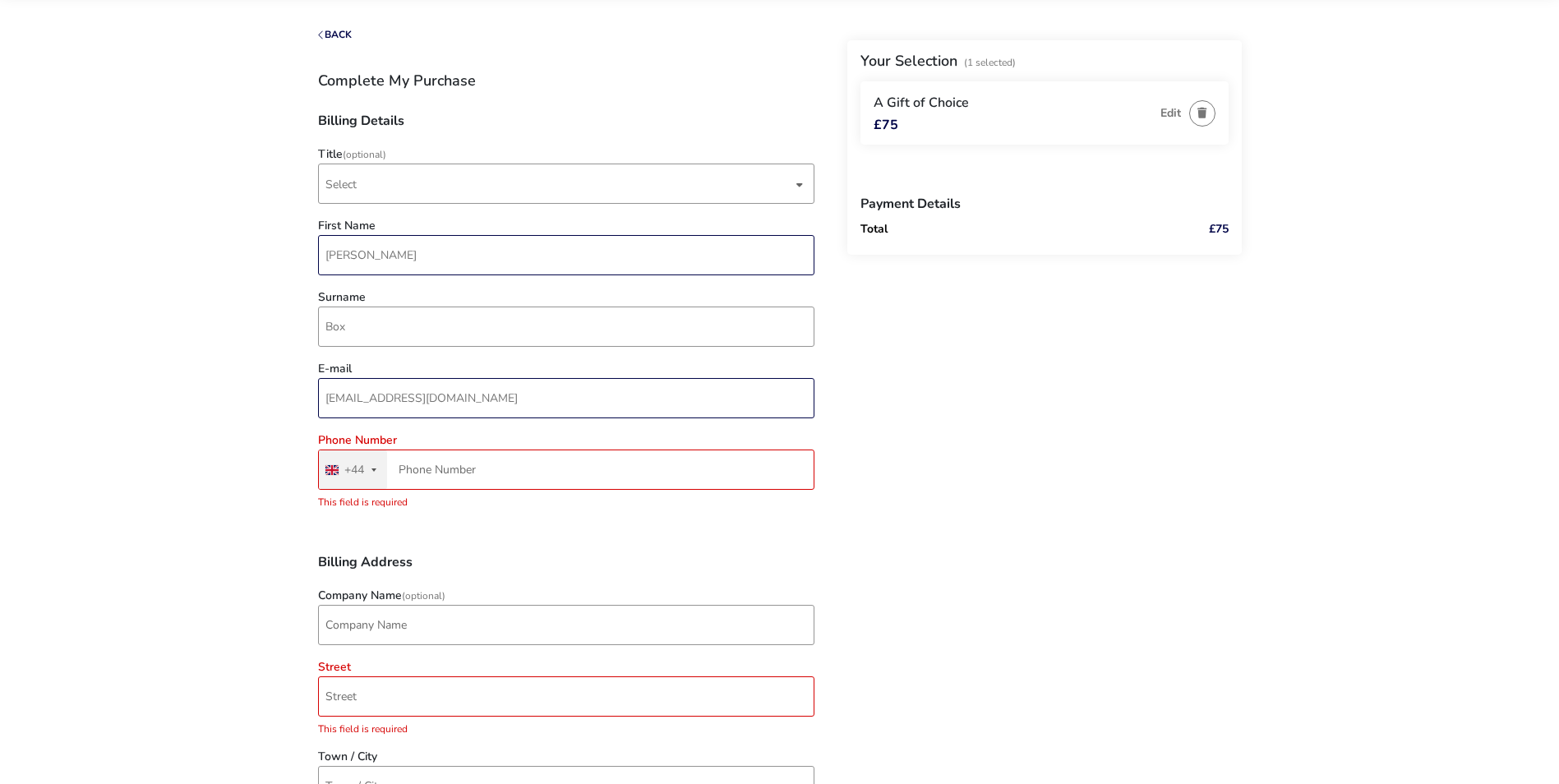
type input "[EMAIL_ADDRESS][DOMAIN_NAME]"
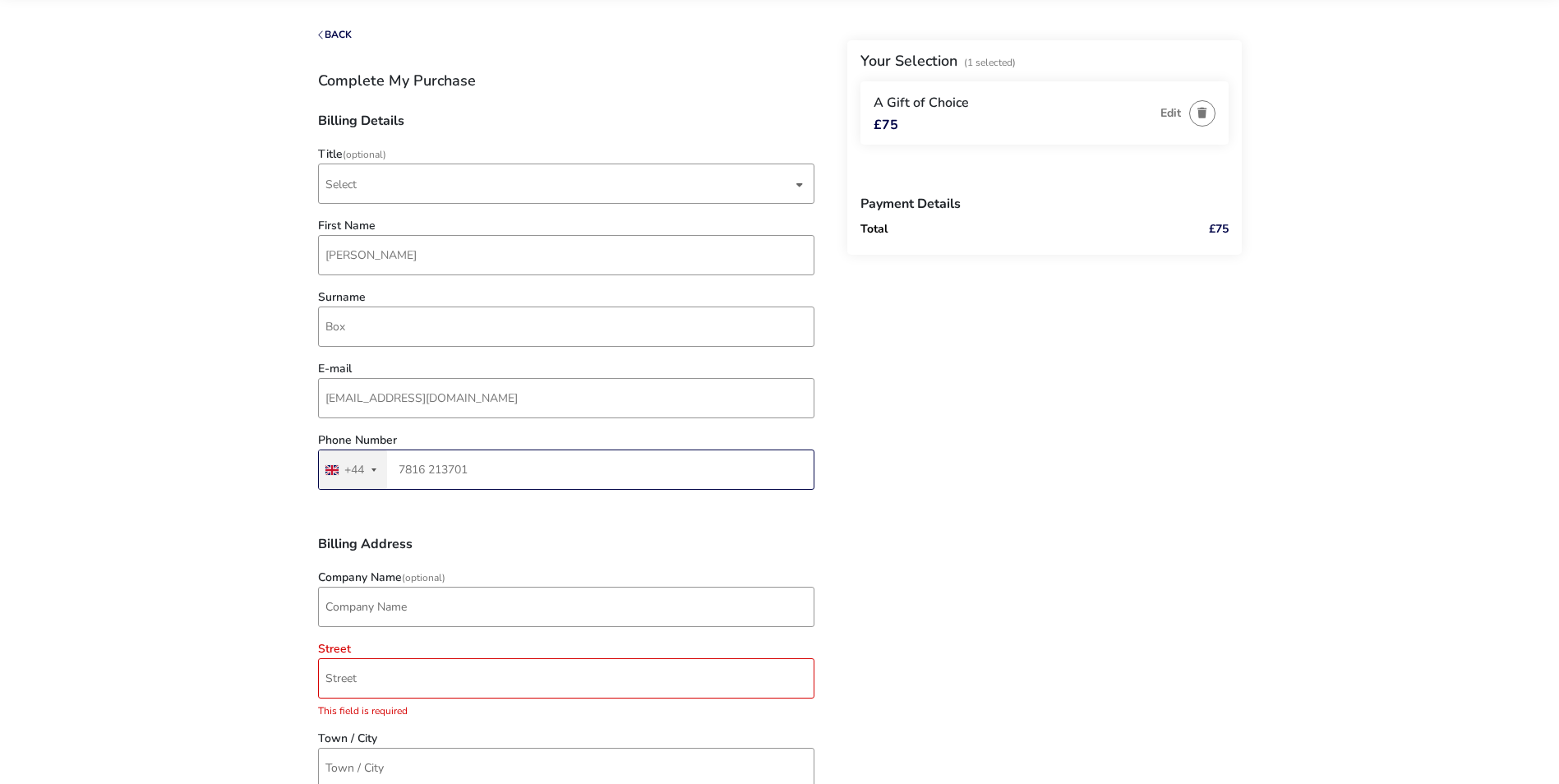
type input "7816 213701"
click at [919, 457] on div "Back Your Selection (1 Selected) A Gift of Choice £75 Edit Payment Details Tota…" at bounding box center [780, 749] width 924 height 1439
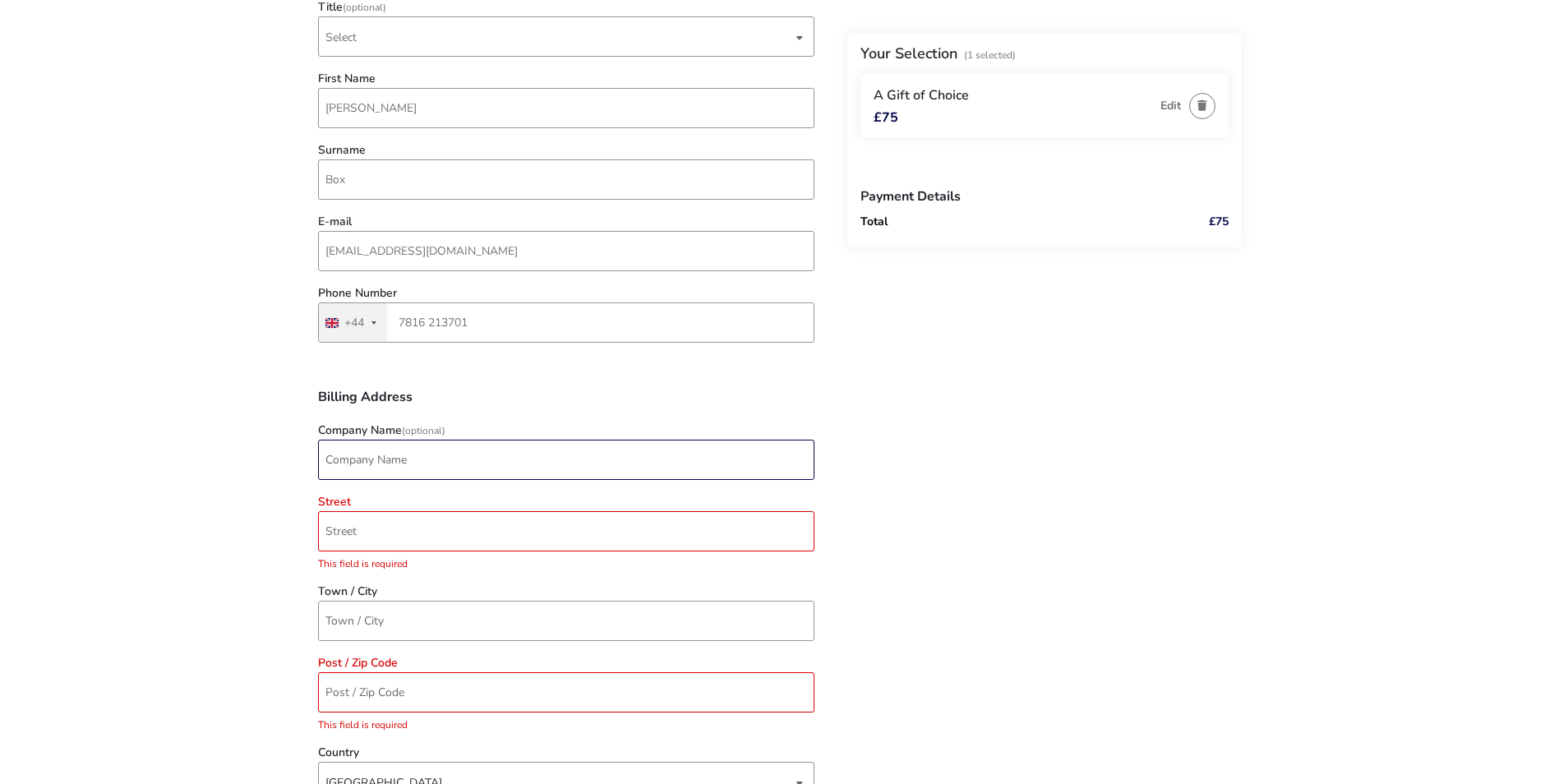
scroll to position [247, 0]
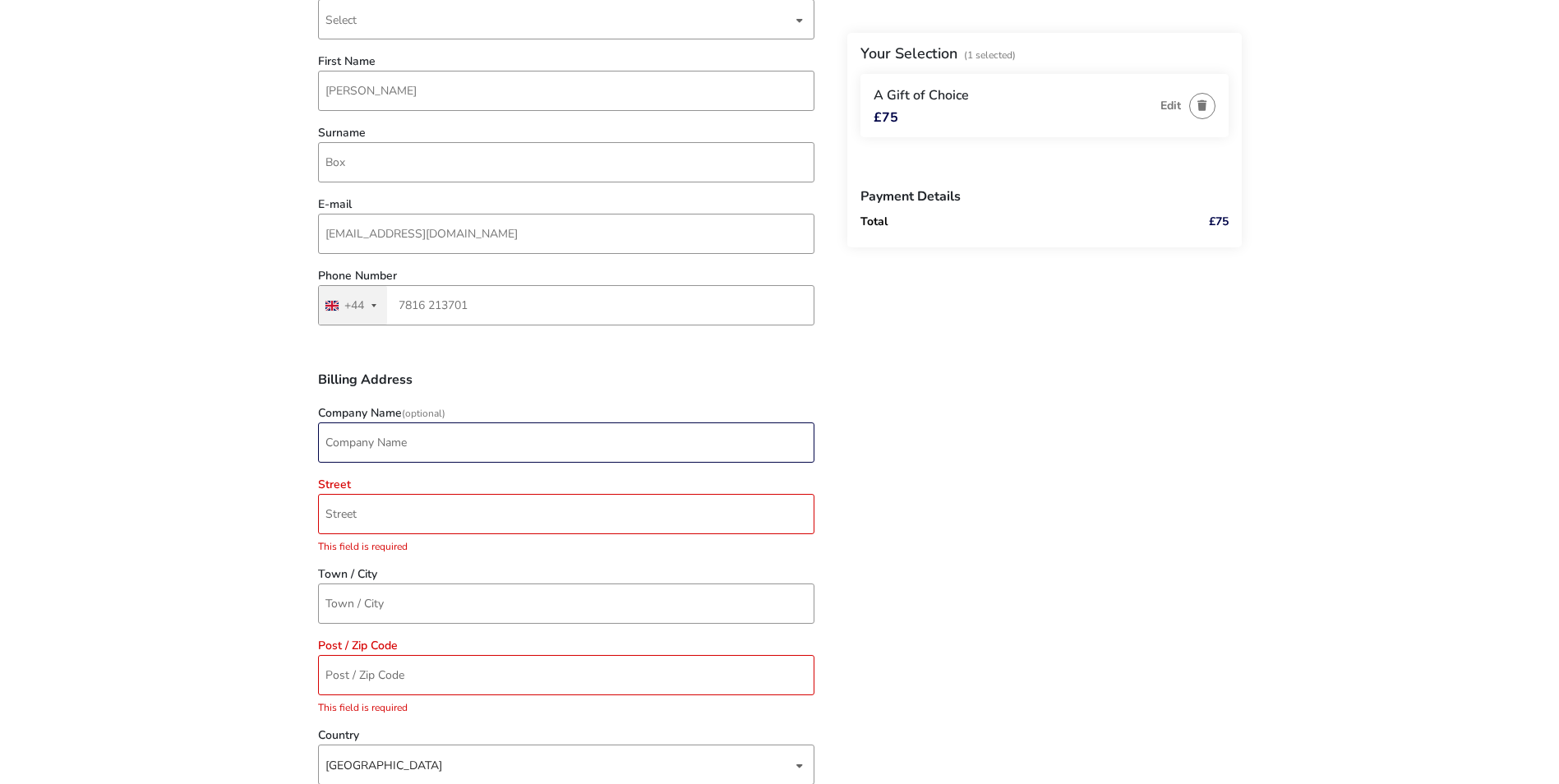
click at [465, 428] on input "Company Name (Optional)" at bounding box center [565, 443] width 496 height 40
click at [909, 416] on div "Back Your Selection (1 Selected) A Gift of Choice £75 Edit Payment Details Tota…" at bounding box center [780, 584] width 924 height 1439
click at [597, 506] on input "Street" at bounding box center [565, 514] width 496 height 40
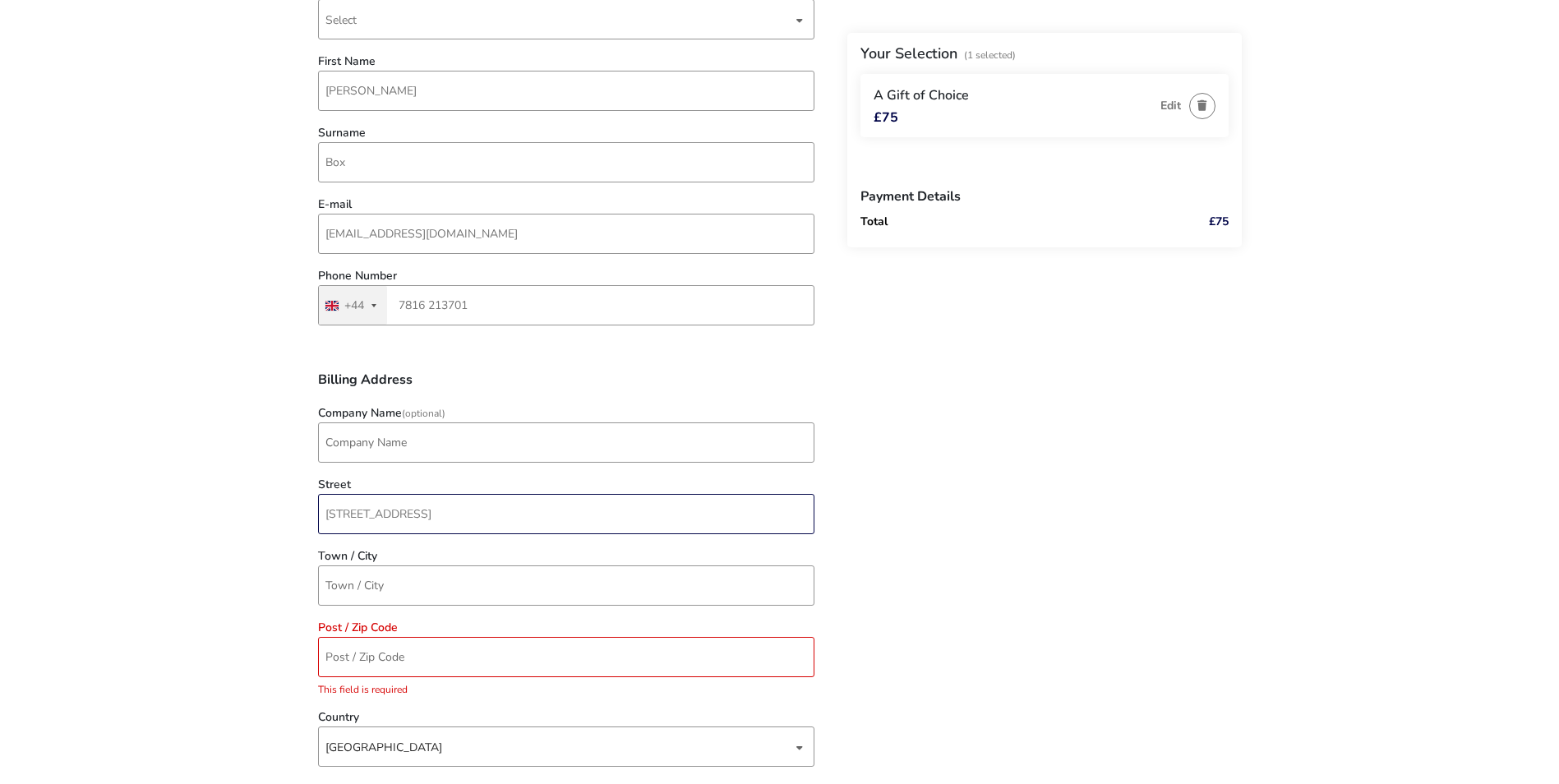
type input "[STREET_ADDRESS]"
click at [1028, 509] on div "Back Your Selection (1 Selected) A Gift of Choice £75 Edit Payment Details Tota…" at bounding box center [780, 576] width 924 height 1422
click at [730, 581] on input "Town / City" at bounding box center [565, 585] width 496 height 40
type input "[GEOGRAPHIC_DATA]"
click at [674, 640] on input "Post / Zip Code" at bounding box center [565, 657] width 496 height 40
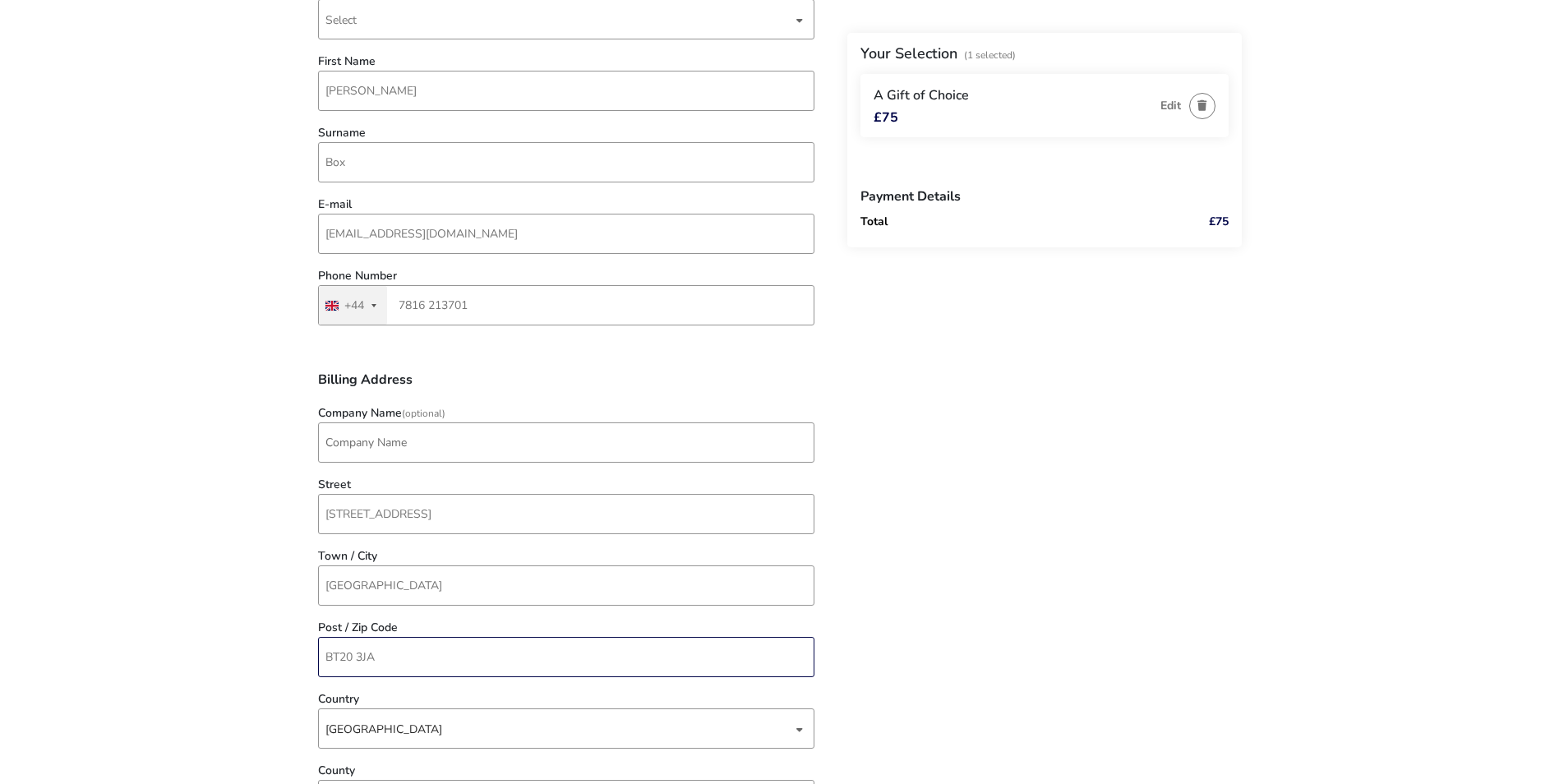
type input "BT20 3JA"
click at [962, 596] on div "Back Your Selection (1 Selected) A Gift of Choice £75 Edit Payment Details Tota…" at bounding box center [780, 567] width 924 height 1404
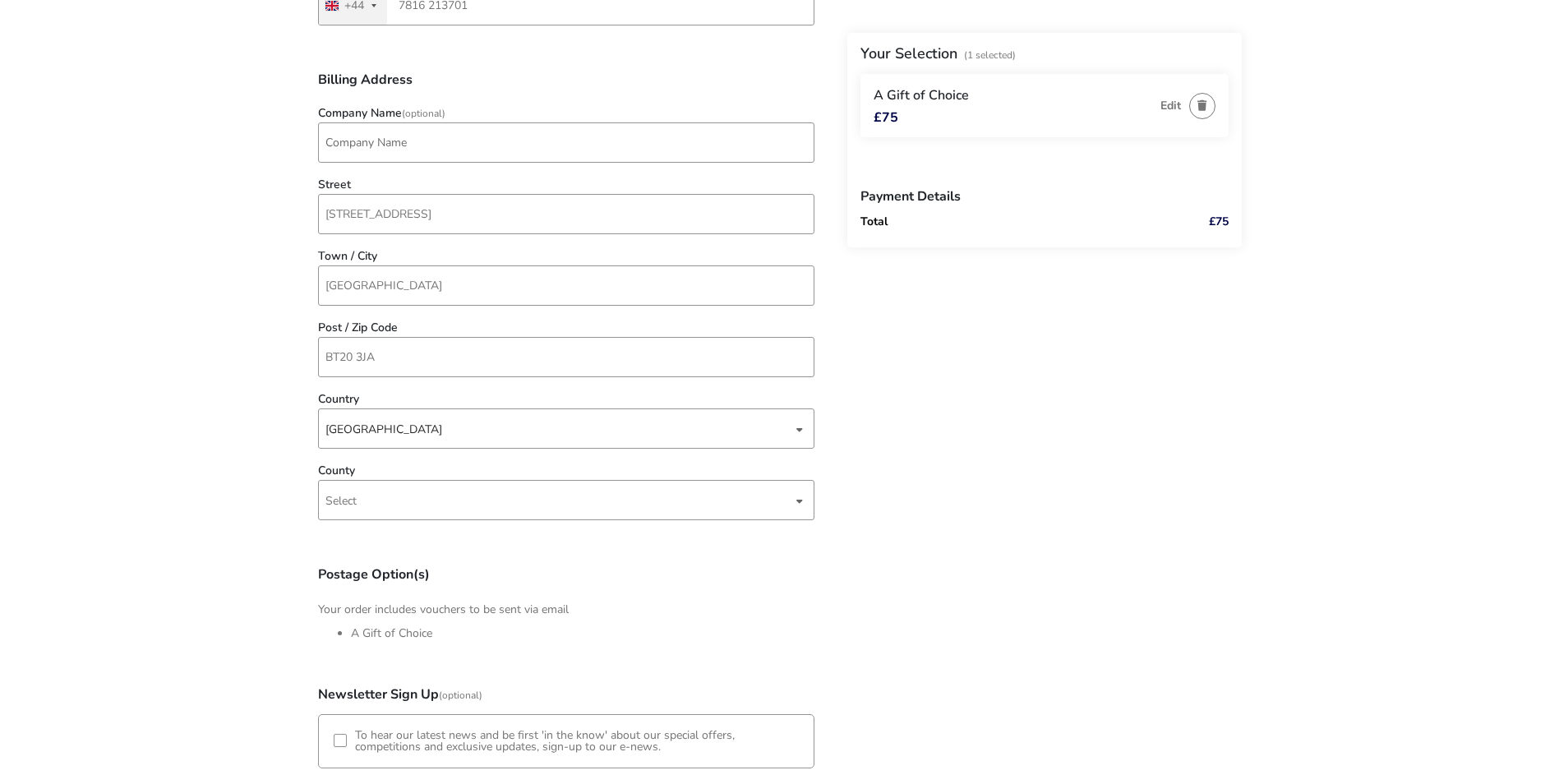
scroll to position [575, 0]
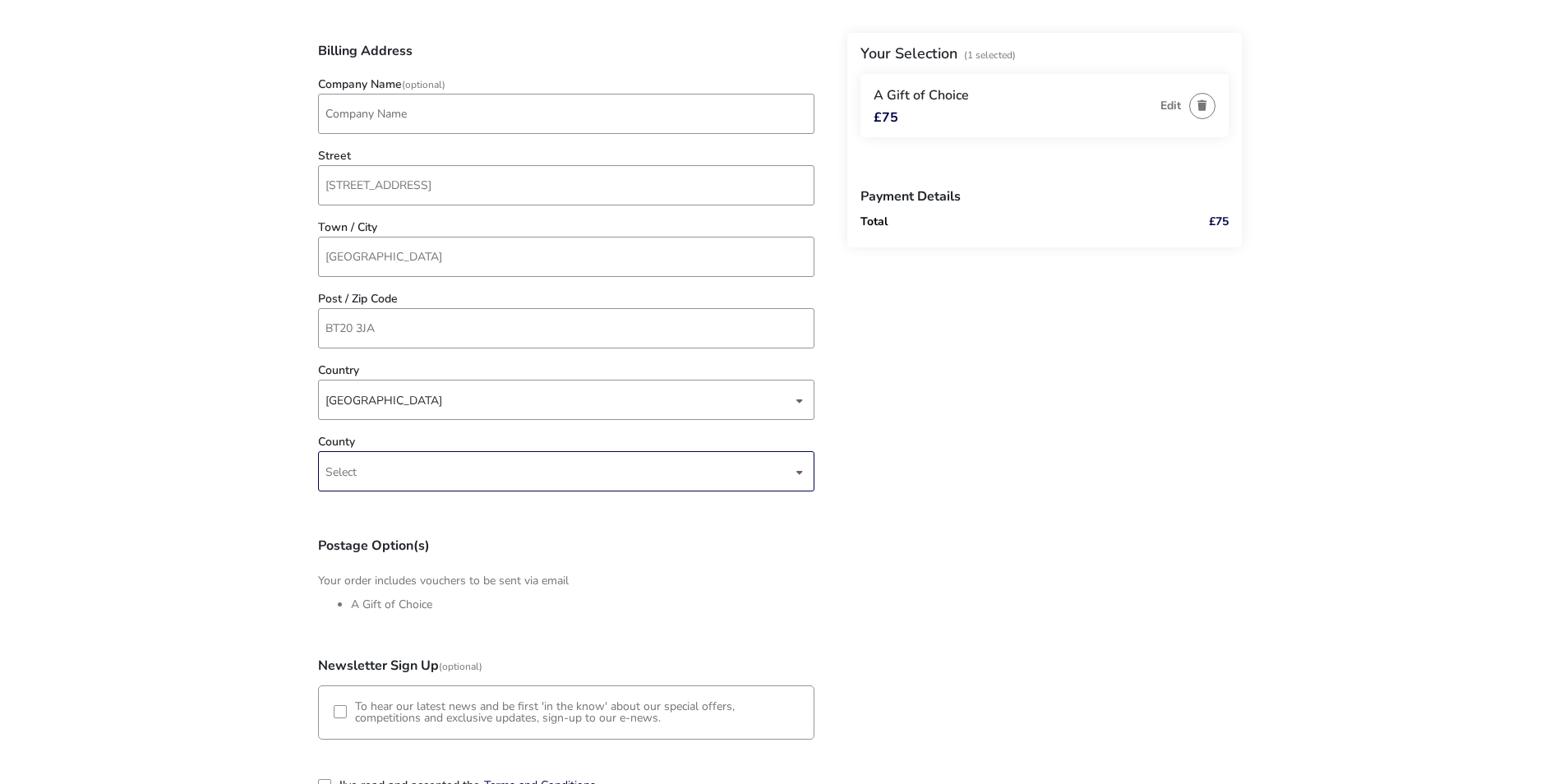
click at [701, 479] on span "Select" at bounding box center [558, 471] width 467 height 38
type input "do"
click at [592, 632] on li "Down" at bounding box center [566, 634] width 496 height 40
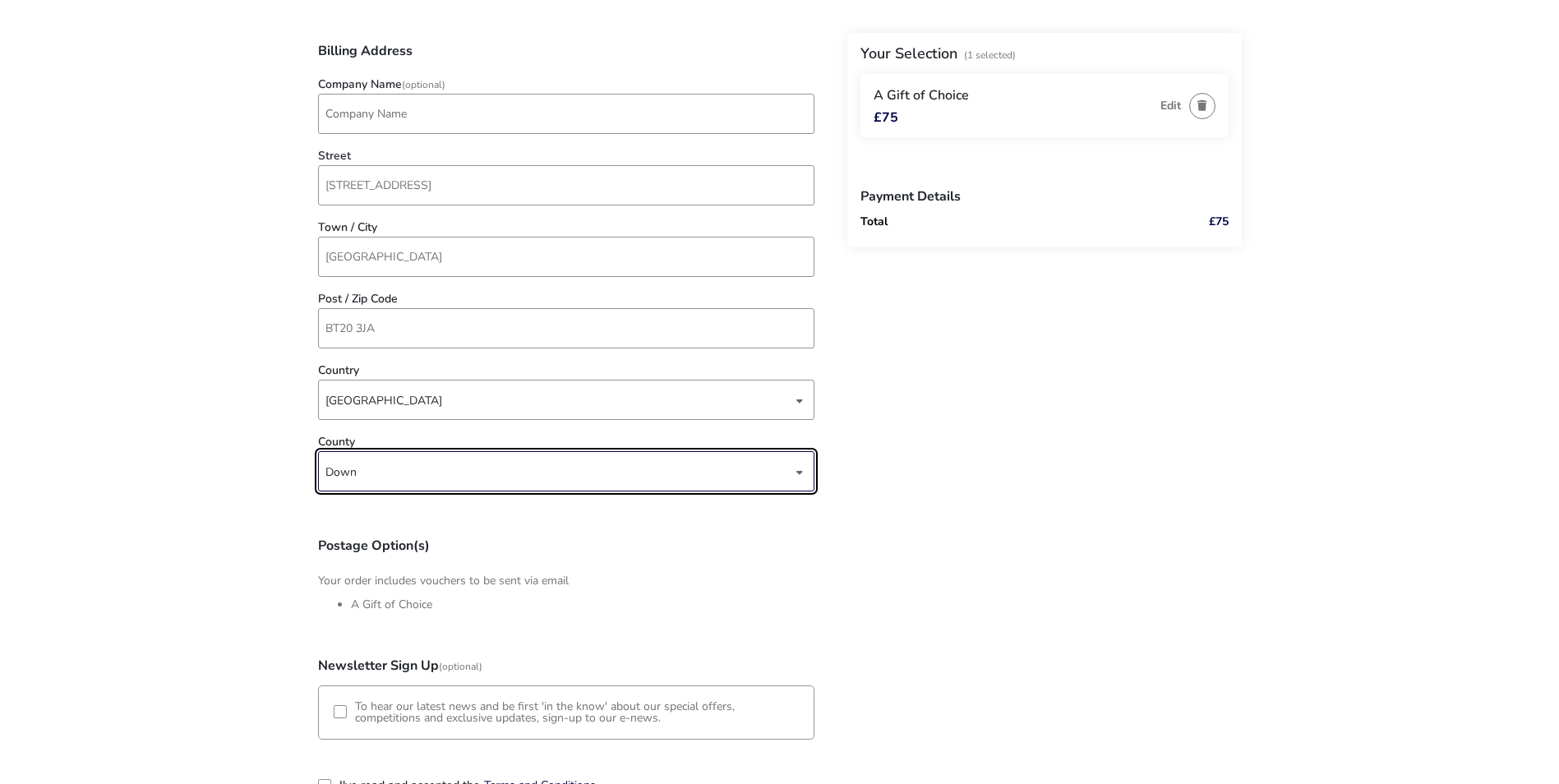
click at [998, 475] on div "Back Your Selection (1 Selected) A Gift of Choice £75 Edit Payment Details Tota…" at bounding box center [780, 238] width 924 height 1404
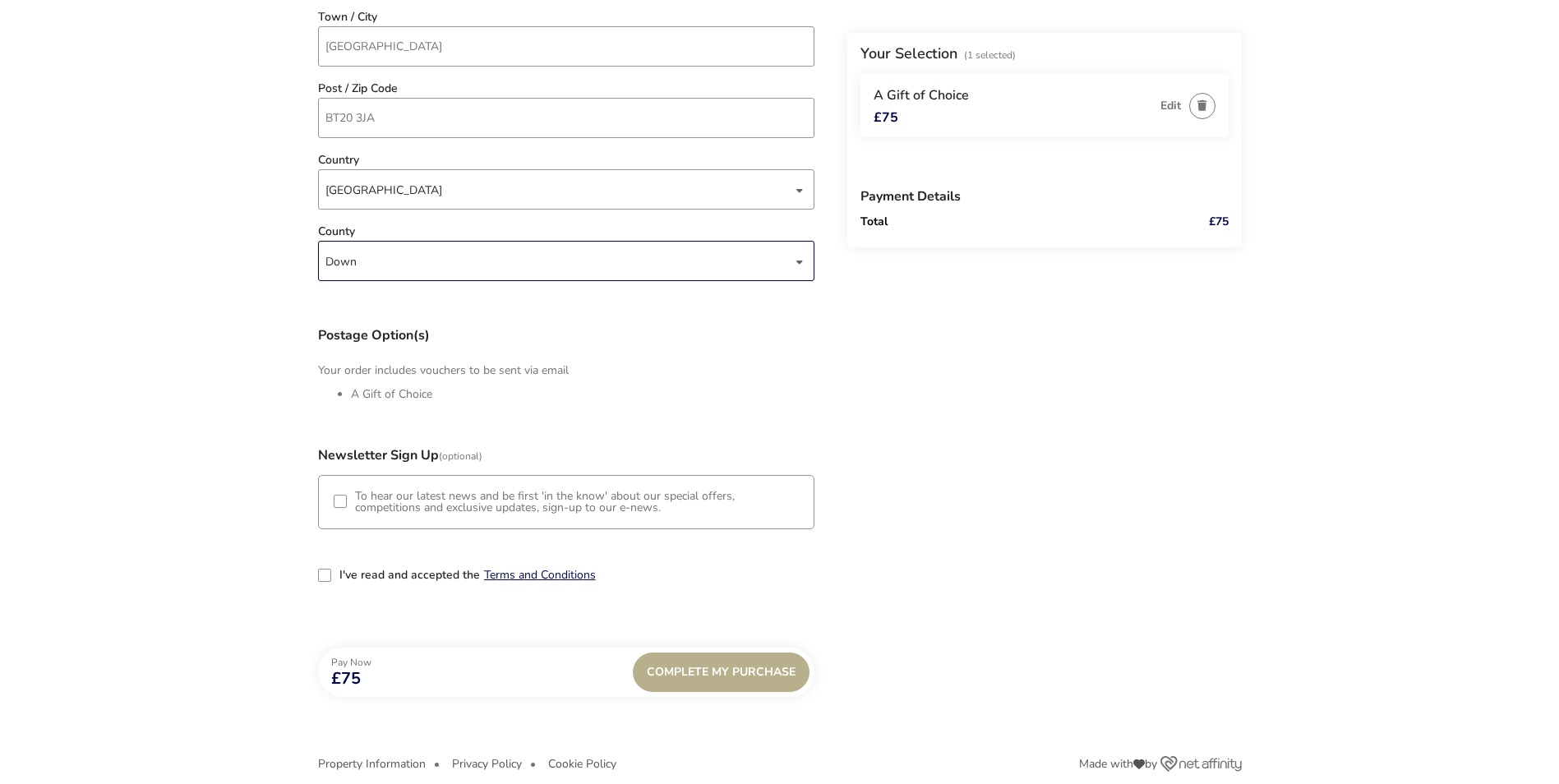
scroll to position [806, 0]
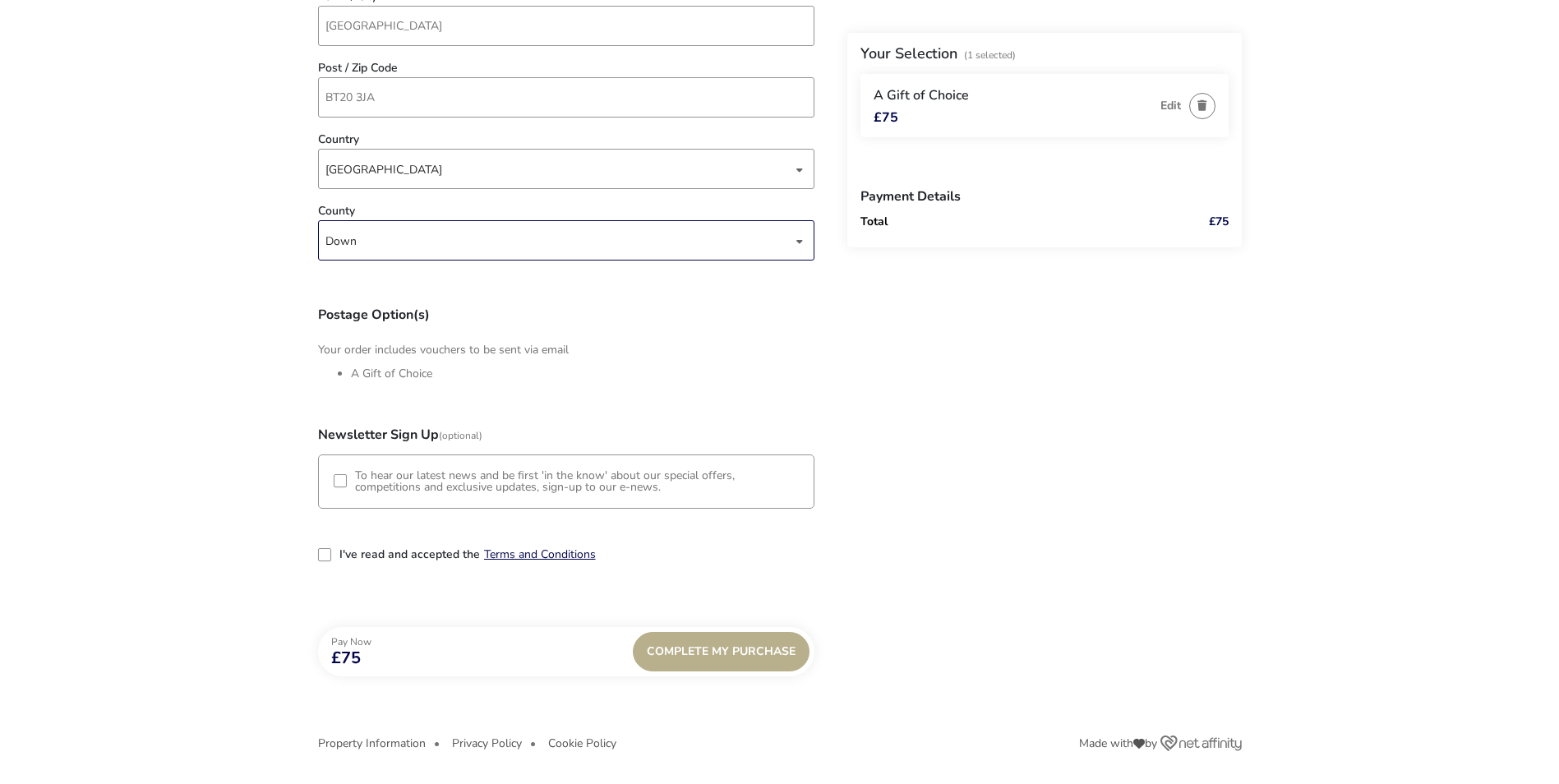
click at [319, 552] on div "3-term_condi" at bounding box center [324, 554] width 13 height 13
click at [729, 652] on div "Complete My Purchase" at bounding box center [721, 651] width 177 height 39
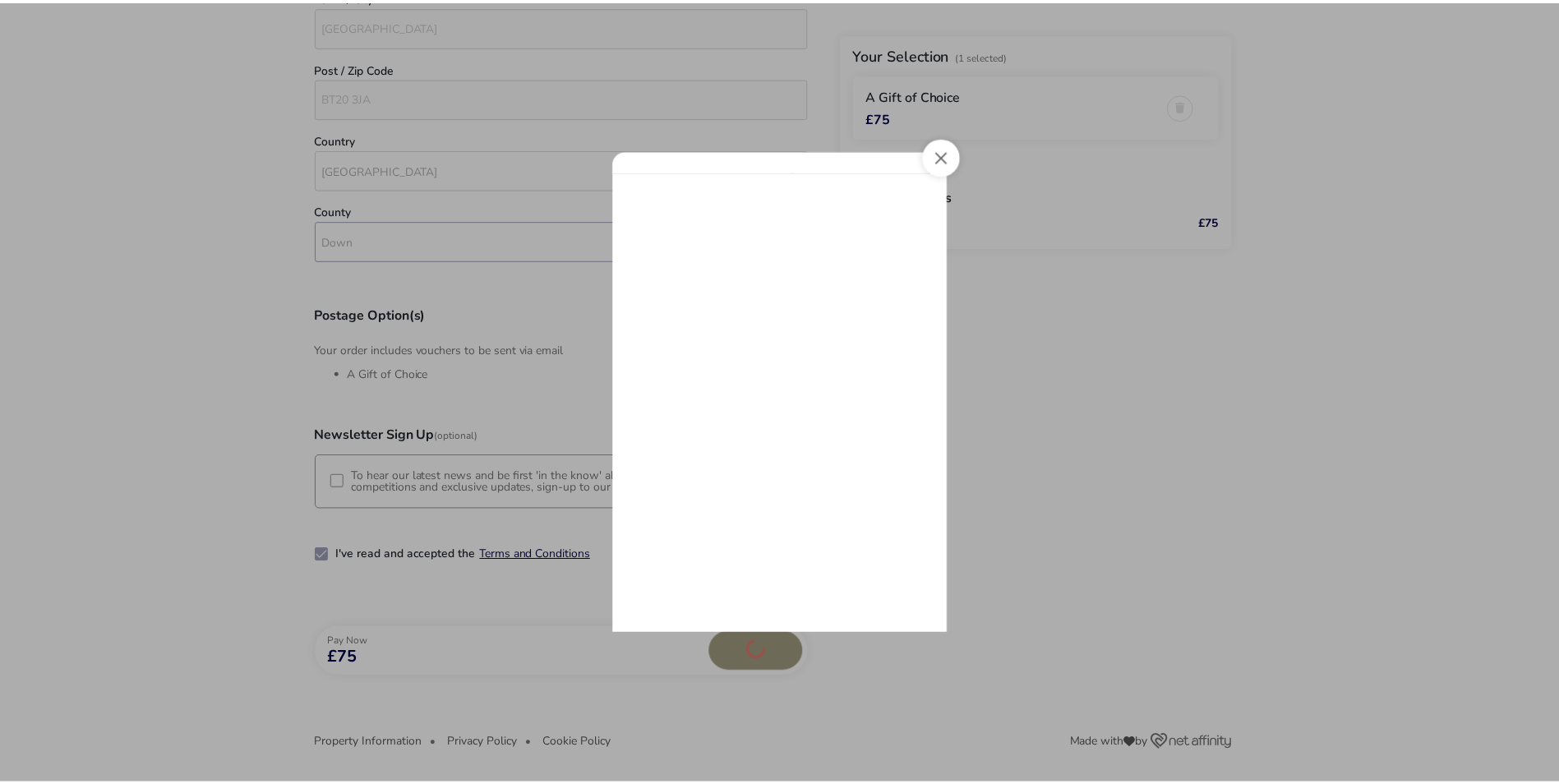
scroll to position [0, 0]
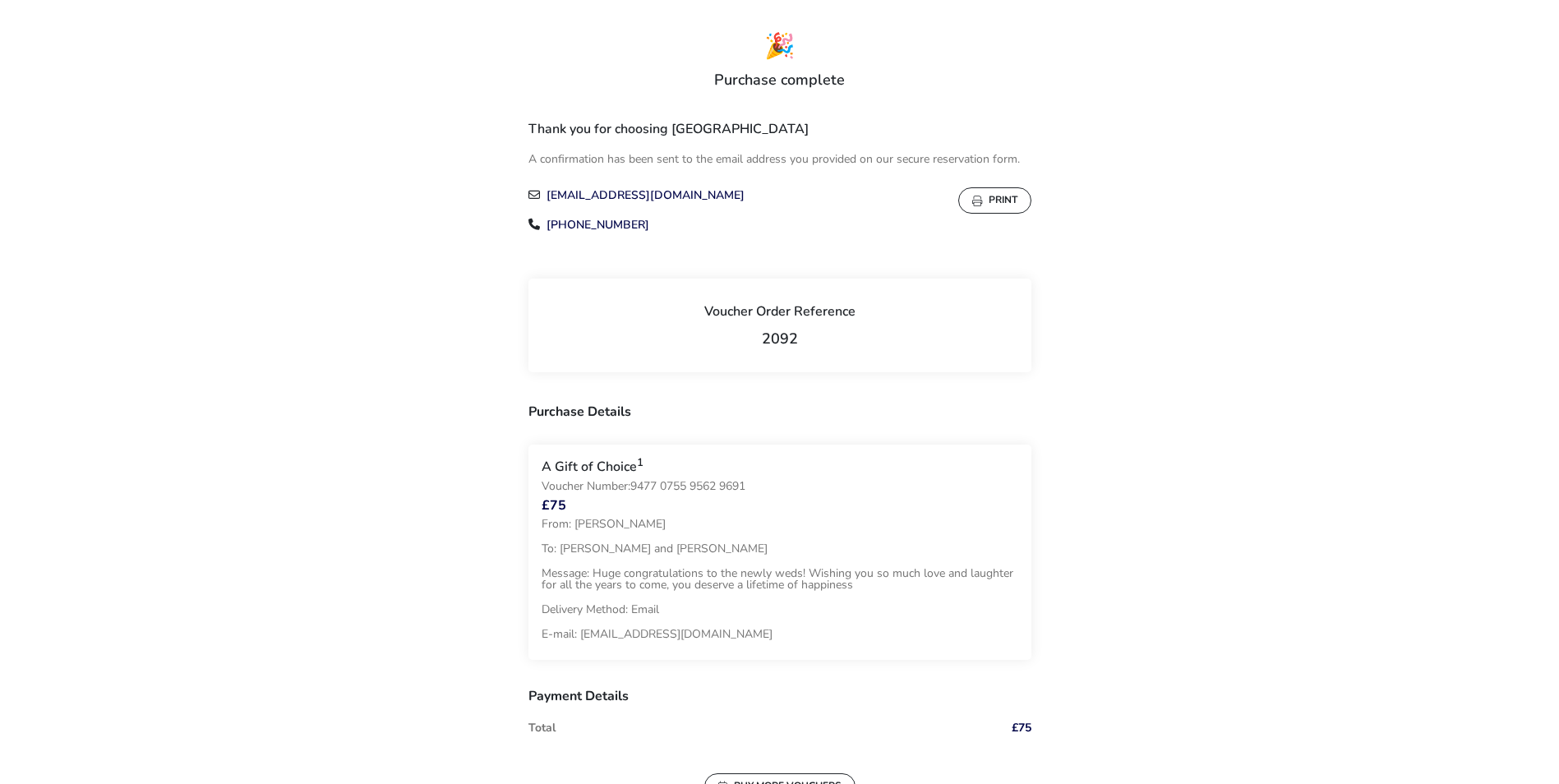
scroll to position [11, 0]
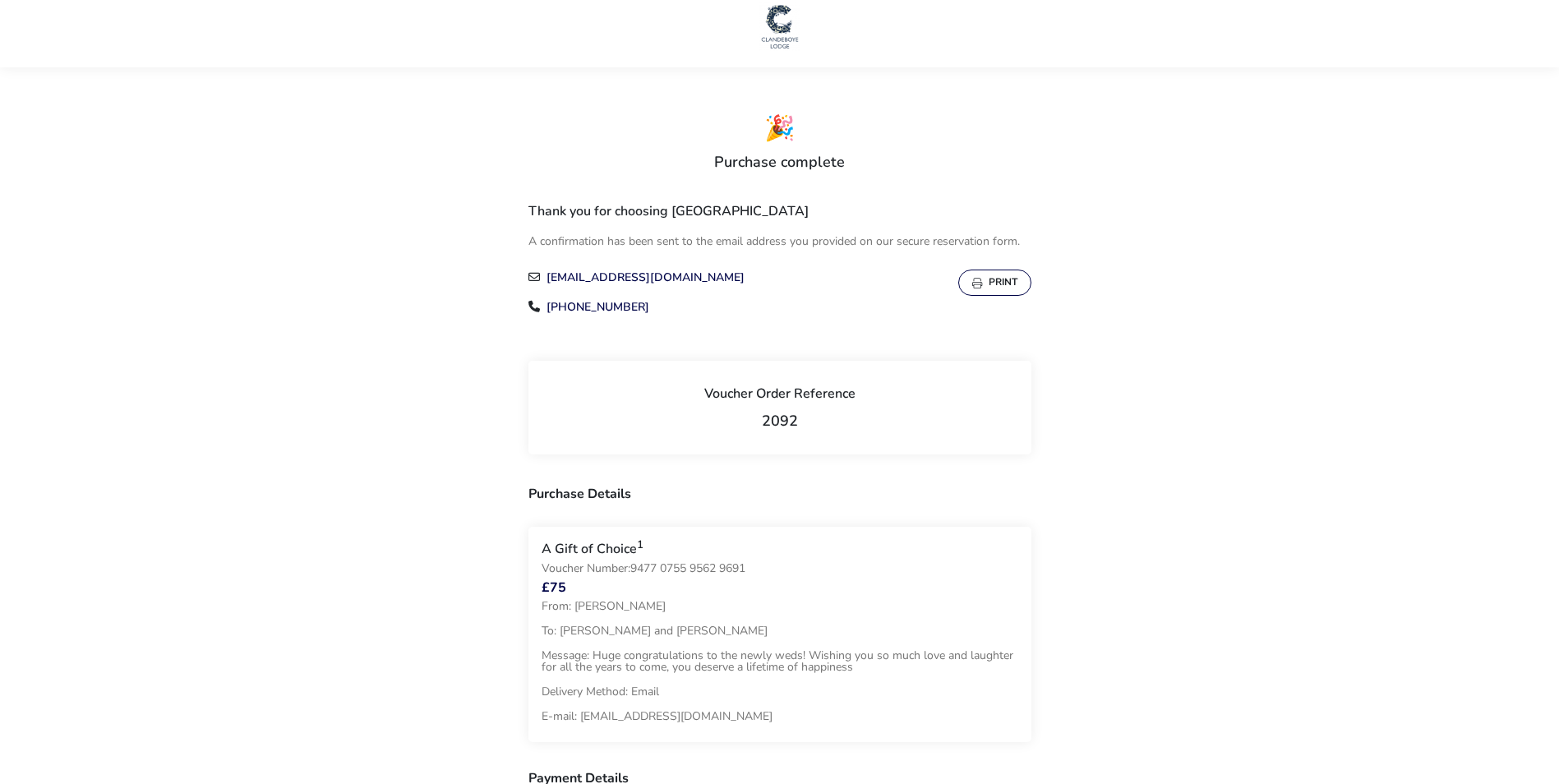
click at [988, 283] on button "Print" at bounding box center [995, 283] width 74 height 26
